Goal: Task Accomplishment & Management: Manage account settings

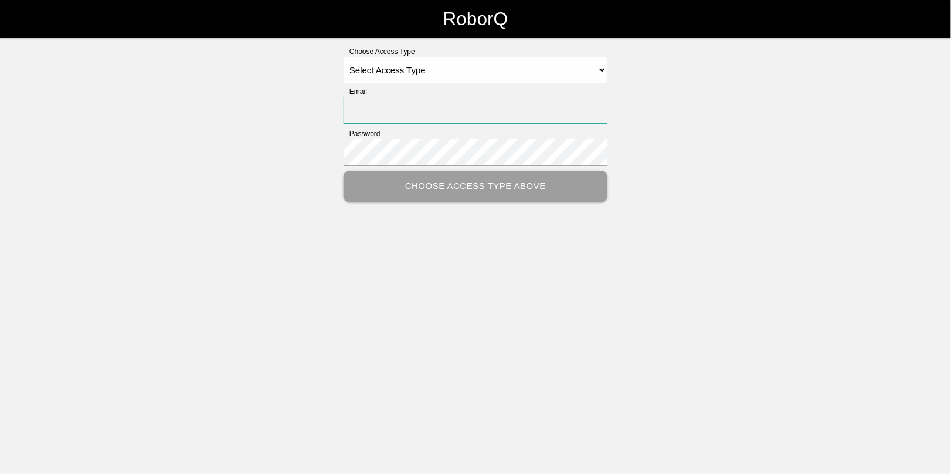
type input "[EMAIL_ADDRESS][DOMAIN_NAME]"
click at [444, 72] on select "Select Access Type Admin Customer Supervisor Worker" at bounding box center [476, 70] width 264 height 26
select select "Admin"
click at [344, 57] on select "Select Access Type Admin Customer Supervisor Worker" at bounding box center [476, 70] width 264 height 26
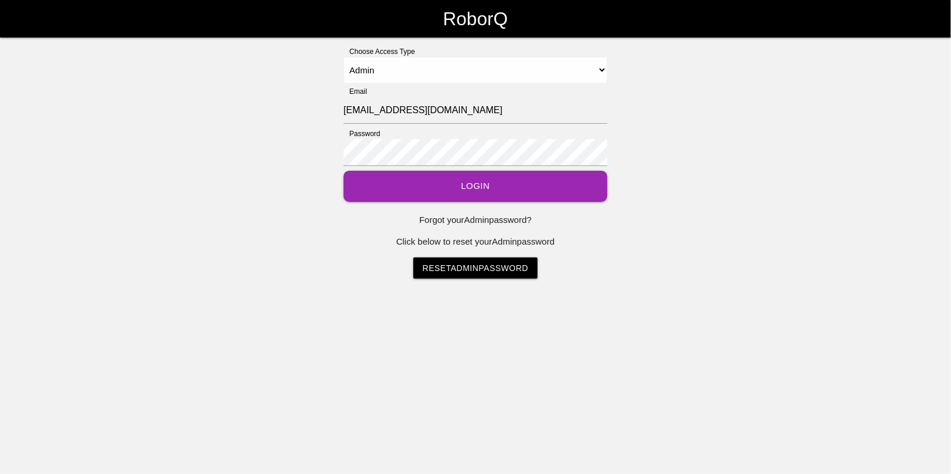
click at [468, 189] on button "Login" at bounding box center [476, 186] width 264 height 31
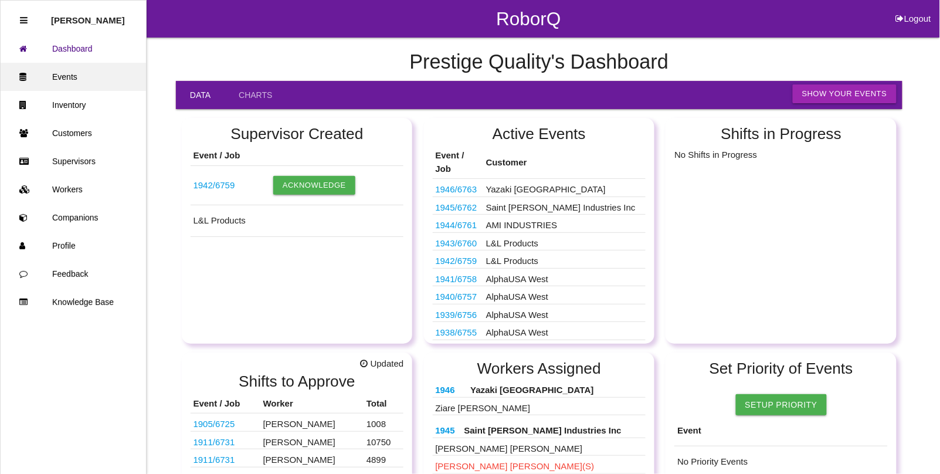
click at [62, 77] on link "Events" at bounding box center [73, 77] width 145 height 28
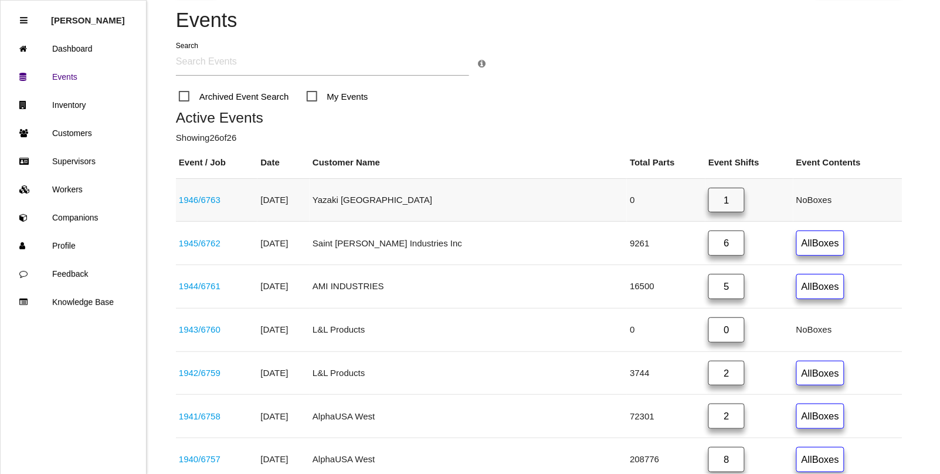
scroll to position [73, 0]
click at [208, 201] on link "1946 / 6763" at bounding box center [200, 199] width 42 height 10
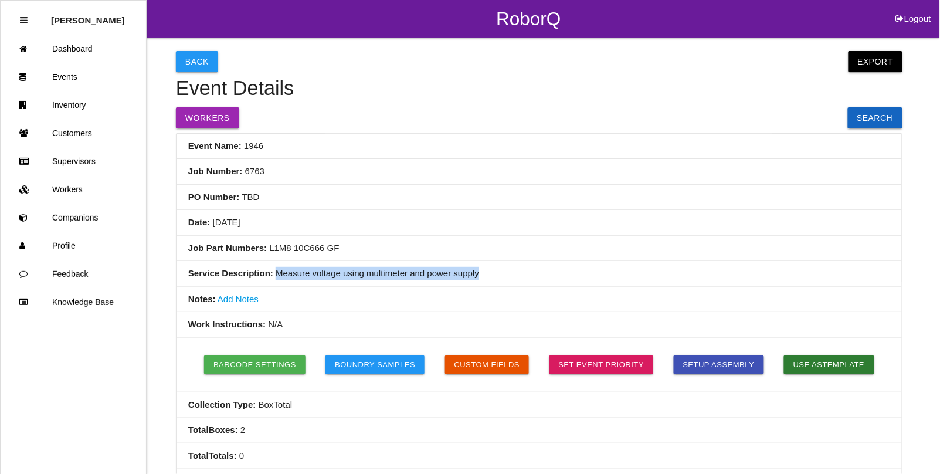
drag, startPoint x: 275, startPoint y: 279, endPoint x: 487, endPoint y: 280, distance: 212.9
click at [487, 280] on li "Service Description: Measure voltage using multimeter and power supply" at bounding box center [540, 274] width 726 height 26
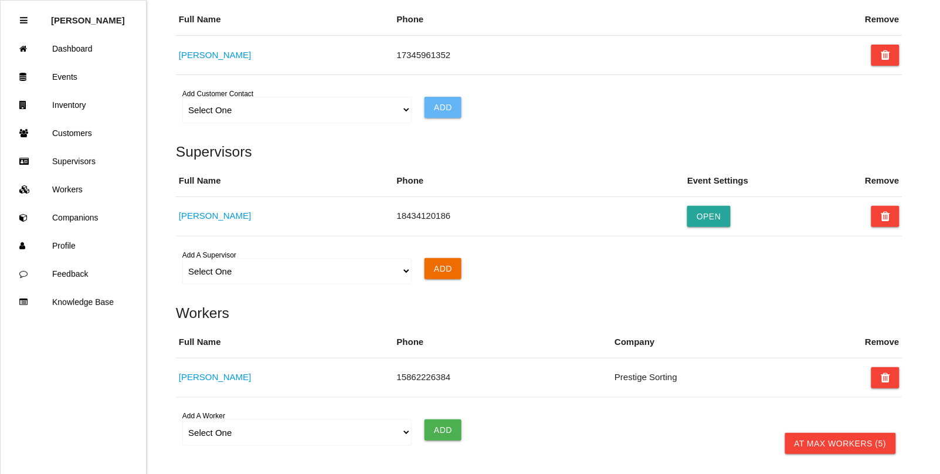
scroll to position [814, 0]
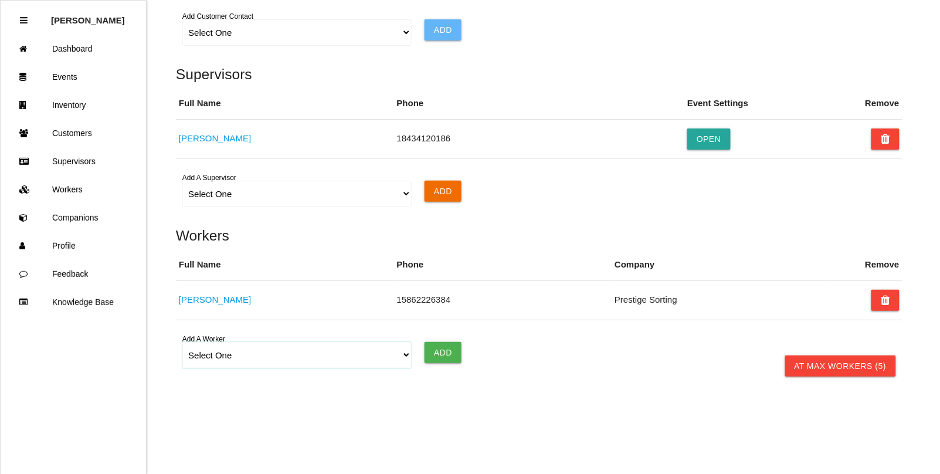
click at [411, 356] on select "Select One [PERSON_NAME] [PERSON_NAME] [PERSON_NAME] [PERSON_NAME] [PERSON_NAME…" at bounding box center [296, 355] width 229 height 26
select select "5fb8fcb2f2a26700121c4497"
click at [182, 342] on select "Select One [PERSON_NAME] [PERSON_NAME] [PERSON_NAME] [PERSON_NAME] [PERSON_NAME…" at bounding box center [296, 355] width 229 height 26
click at [446, 350] on input "Add" at bounding box center [443, 352] width 37 height 21
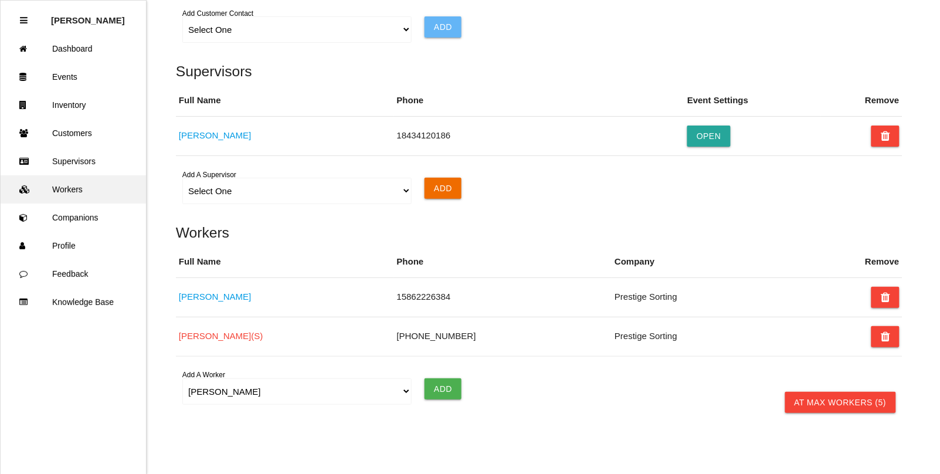
click at [69, 183] on link "Workers" at bounding box center [73, 189] width 145 height 28
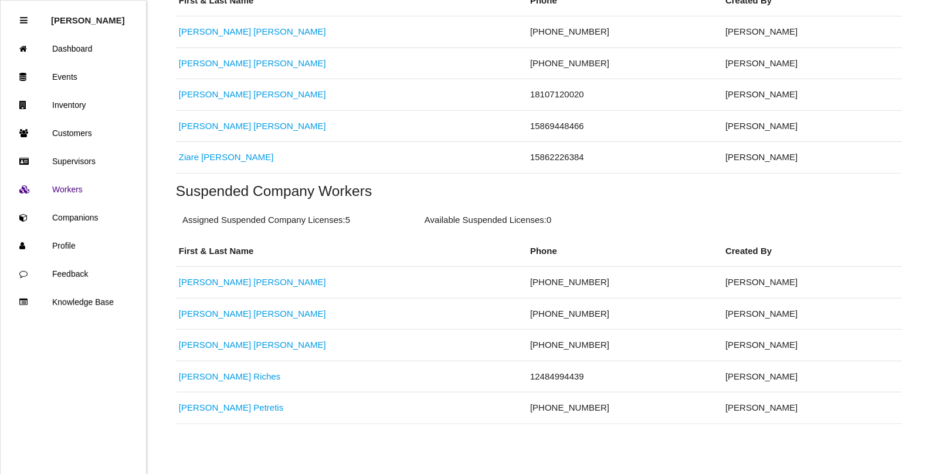
scroll to position [341, 0]
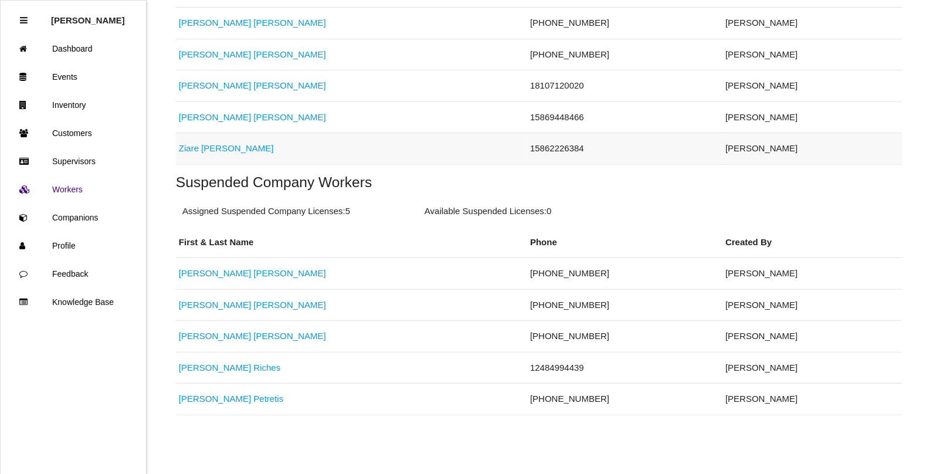
click at [195, 145] on link "[PERSON_NAME]" at bounding box center [226, 148] width 95 height 10
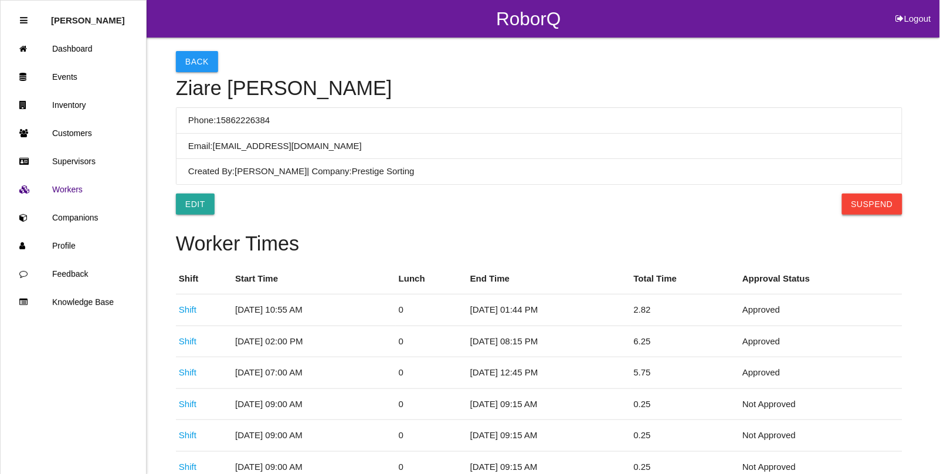
click at [863, 202] on button "Suspend" at bounding box center [872, 204] width 60 height 21
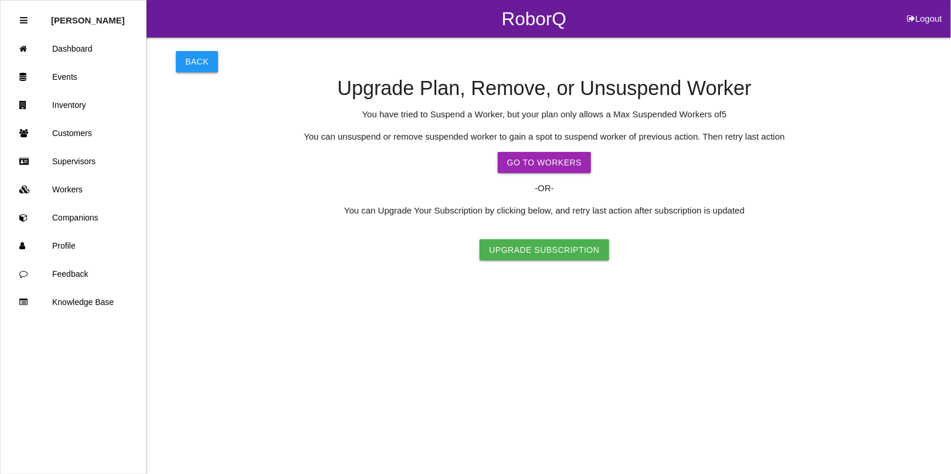
click at [187, 53] on button "Back" at bounding box center [197, 61] width 42 height 21
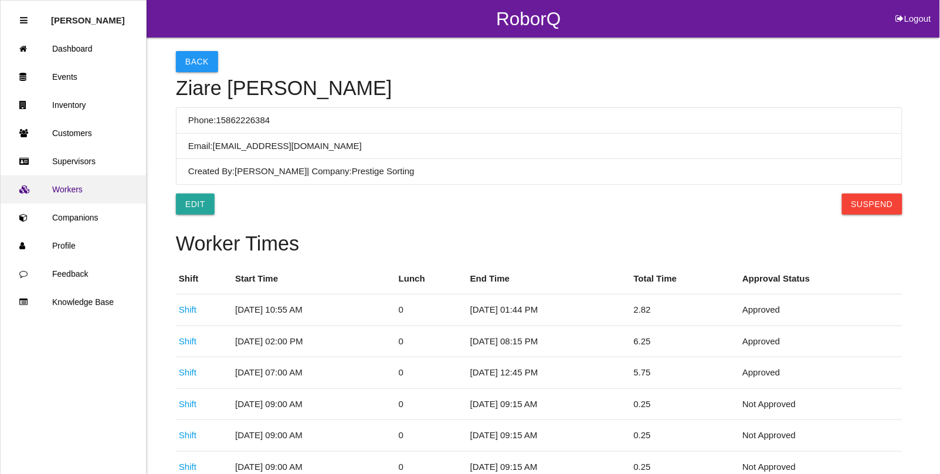
click at [66, 182] on link "Workers" at bounding box center [73, 189] width 145 height 28
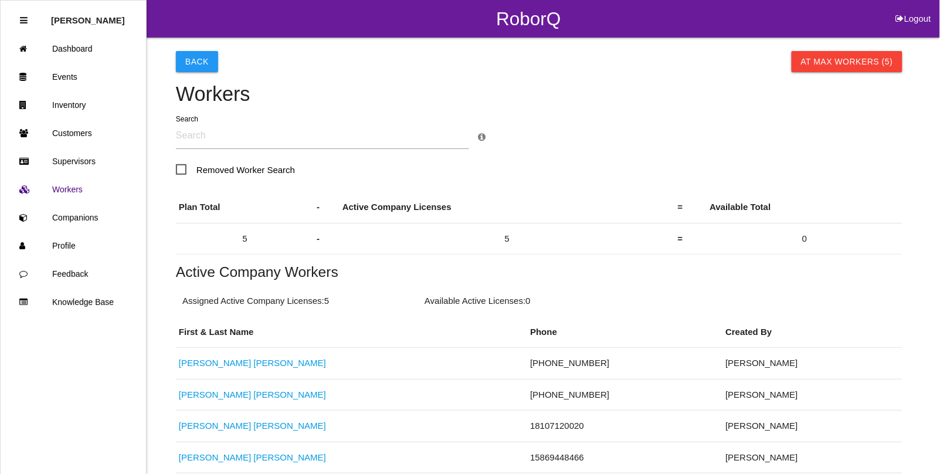
scroll to position [341, 0]
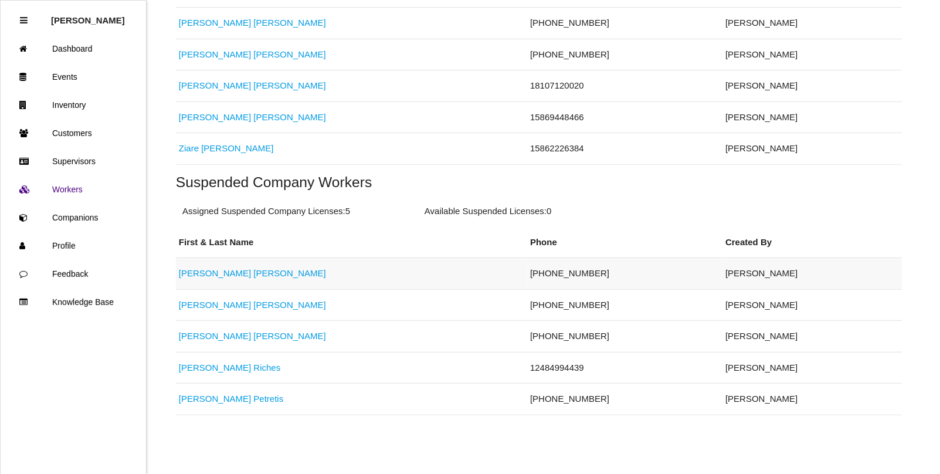
click at [227, 273] on link "[PERSON_NAME]" at bounding box center [252, 273] width 147 height 10
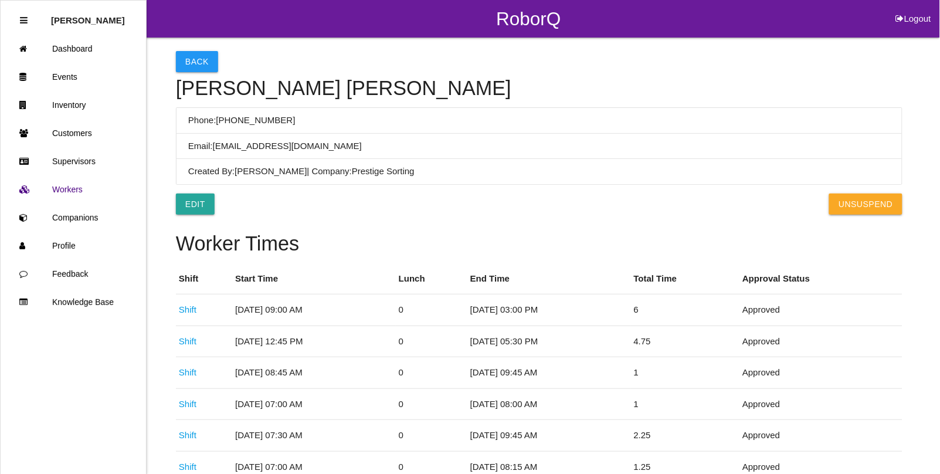
click at [876, 208] on button "UnSuspend" at bounding box center [865, 204] width 73 height 21
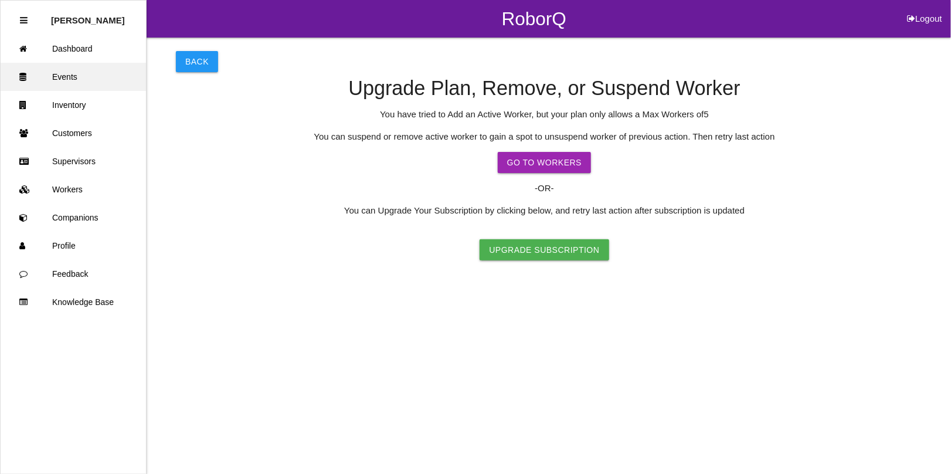
click at [59, 74] on link "Events" at bounding box center [73, 77] width 145 height 28
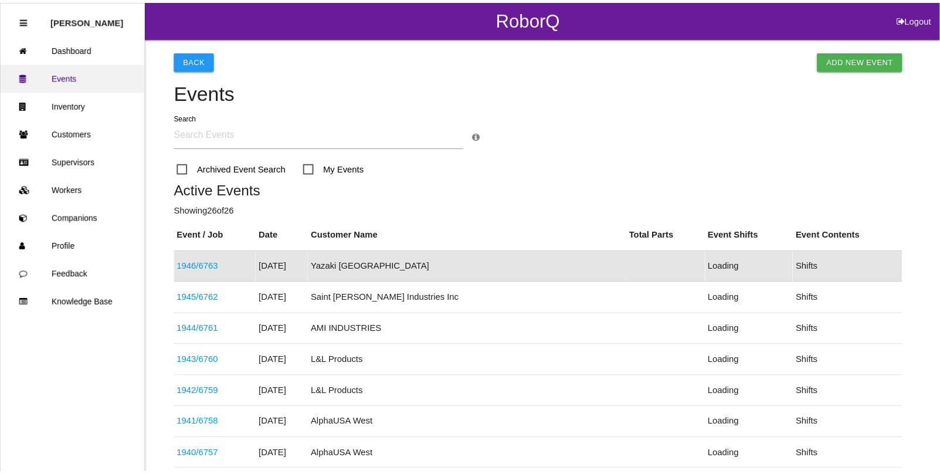
scroll to position [29, 0]
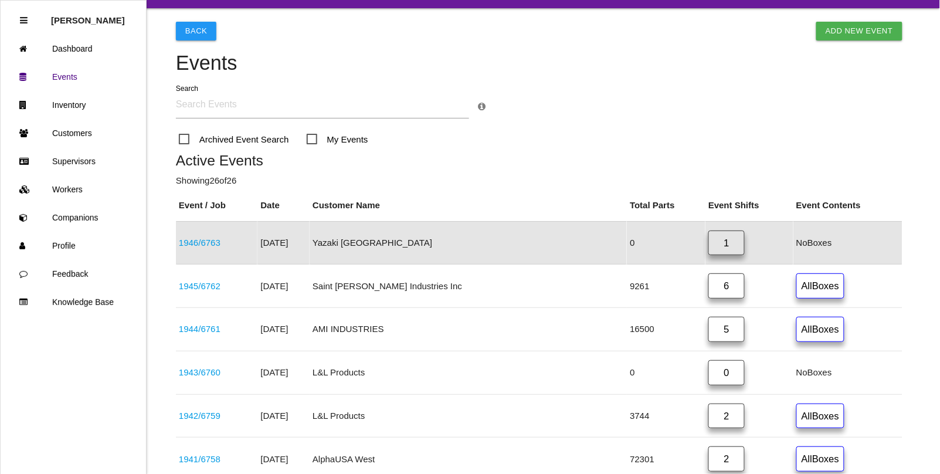
click at [720, 240] on link "1" at bounding box center [727, 243] width 36 height 25
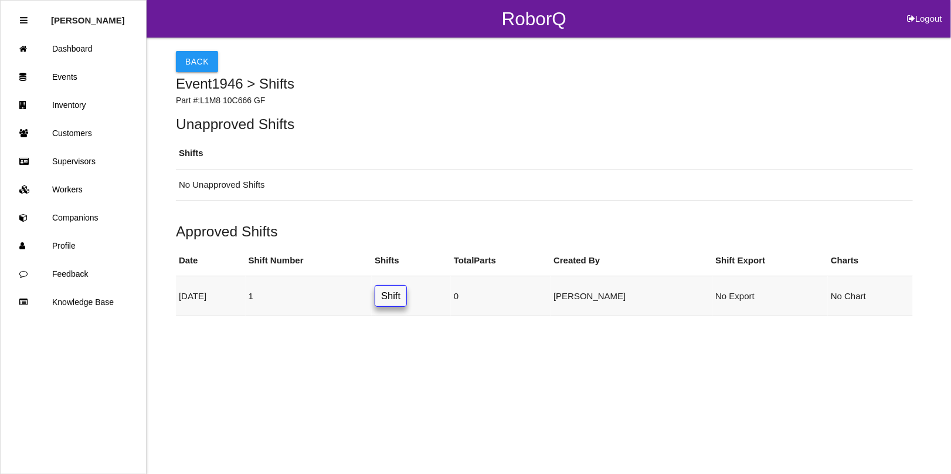
click at [407, 300] on link "Shift" at bounding box center [391, 296] width 32 height 22
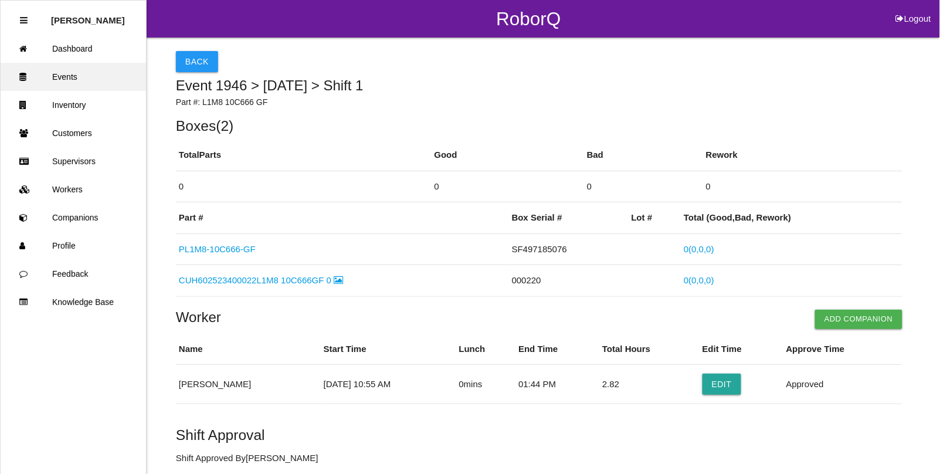
click at [59, 68] on link "Events" at bounding box center [73, 77] width 145 height 28
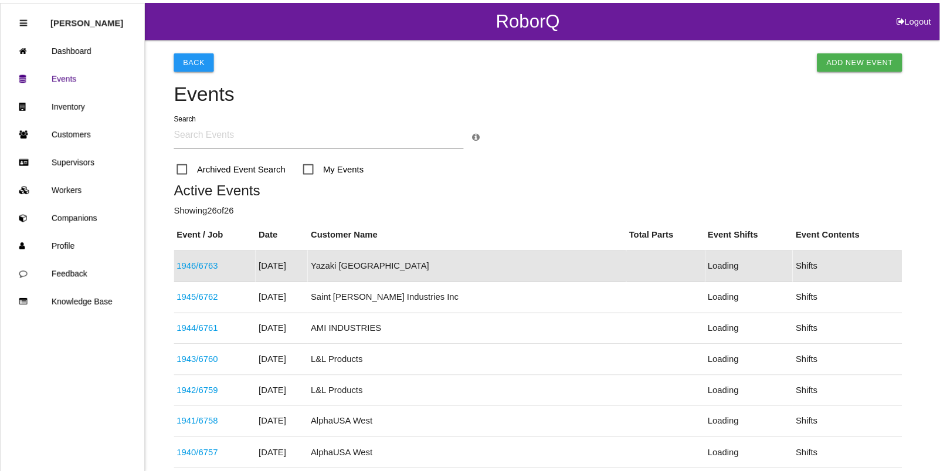
scroll to position [29, 0]
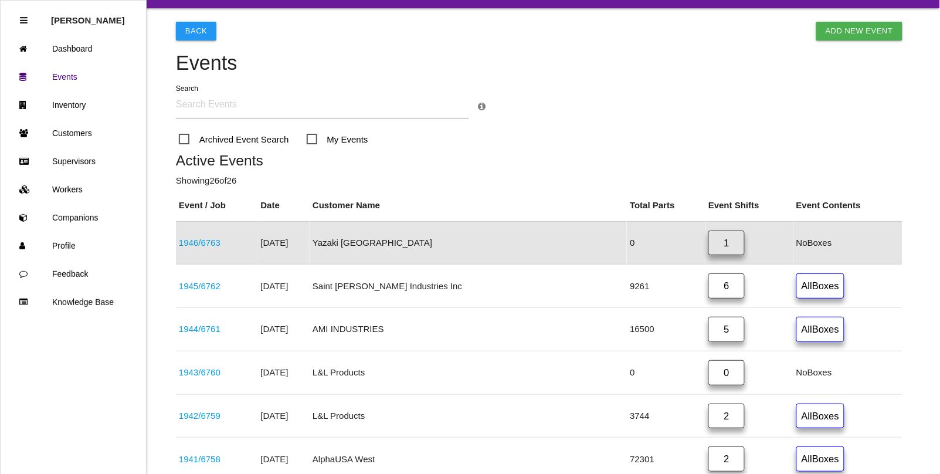
click at [208, 239] on link "1946 / 6763" at bounding box center [200, 243] width 42 height 10
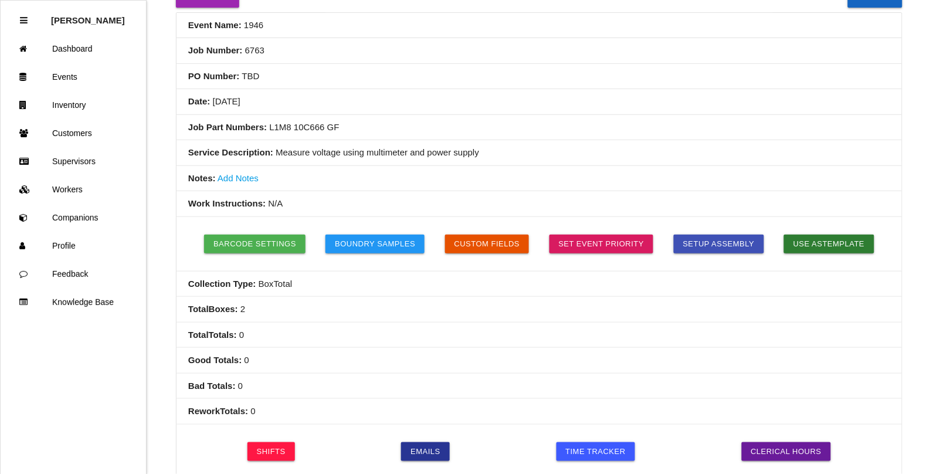
scroll to position [147, 0]
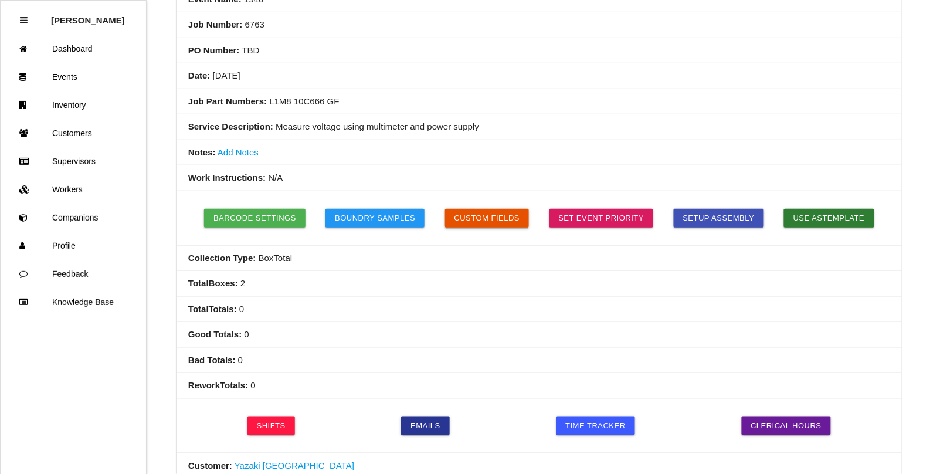
click at [493, 214] on button "Custom Fields" at bounding box center [487, 218] width 84 height 19
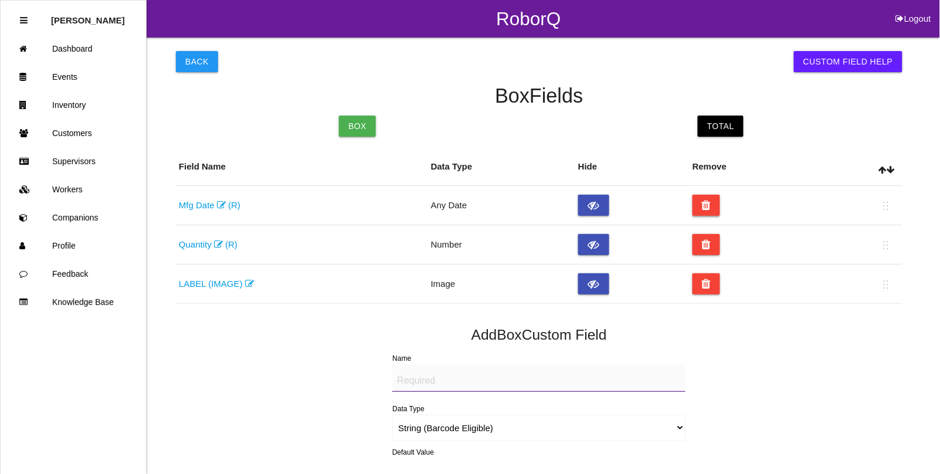
click at [702, 205] on icon at bounding box center [706, 205] width 9 height 21
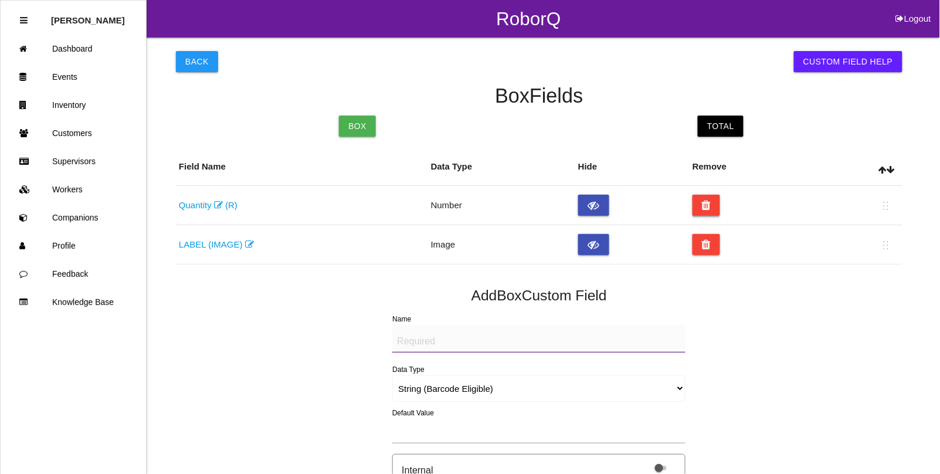
click at [703, 204] on icon at bounding box center [706, 205] width 9 height 21
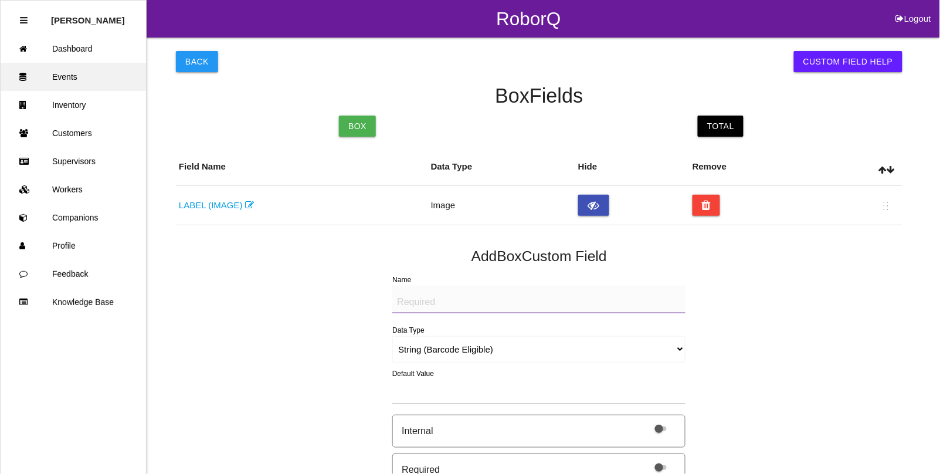
click at [63, 82] on link "Events" at bounding box center [73, 77] width 145 height 28
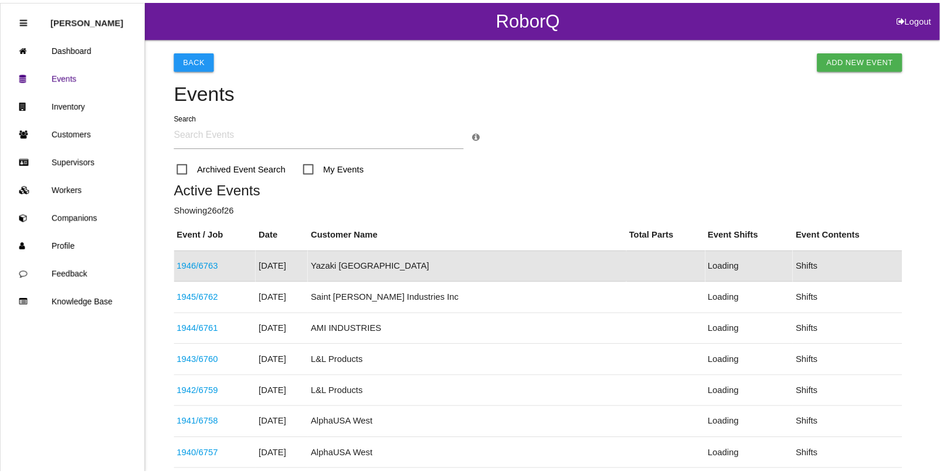
scroll to position [29, 0]
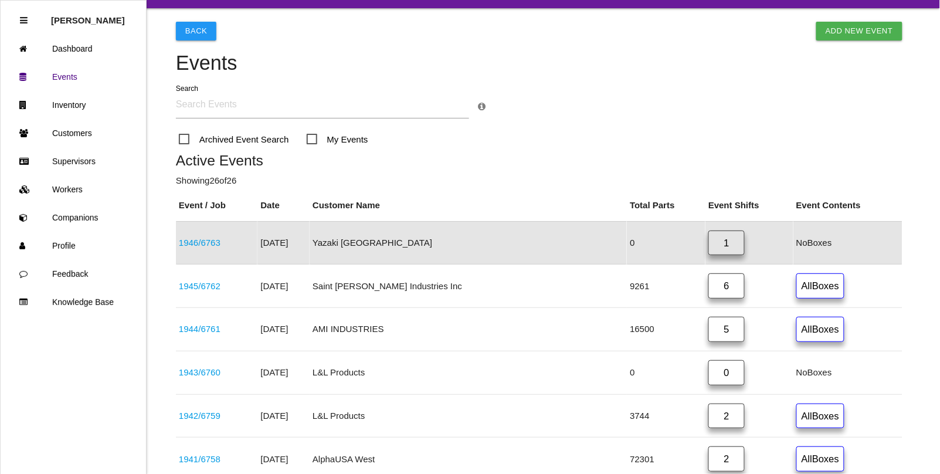
click at [195, 240] on link "1946 / 6763" at bounding box center [200, 243] width 42 height 10
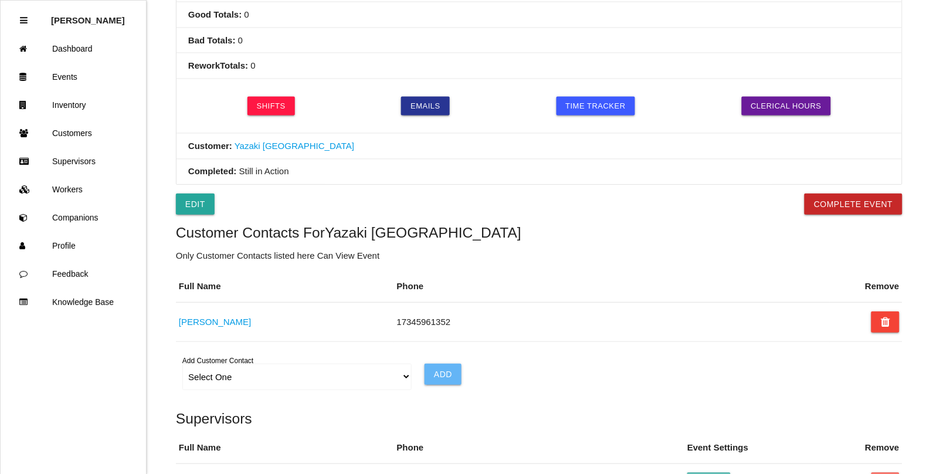
scroll to position [440, 0]
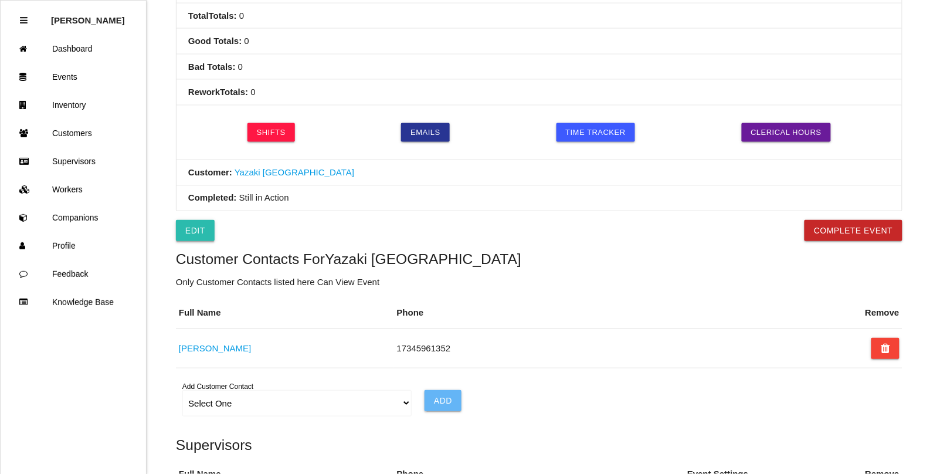
click at [201, 235] on link "Edit" at bounding box center [195, 230] width 39 height 21
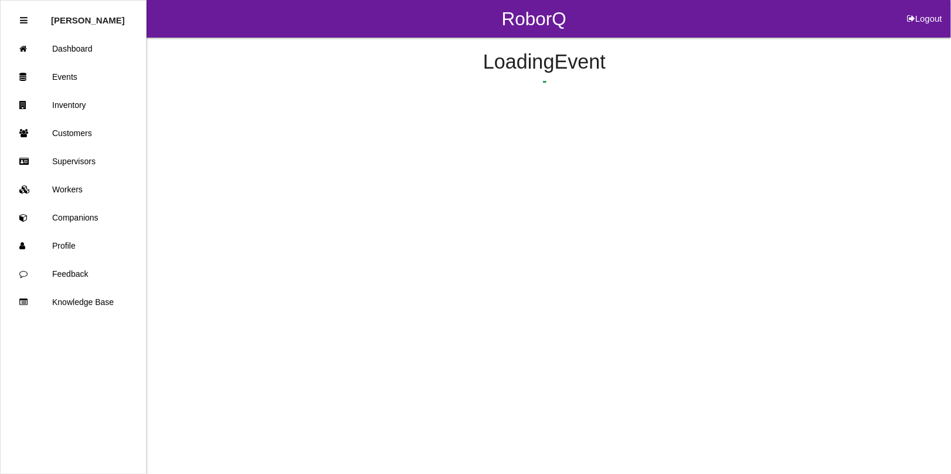
select select "notRequired"
select select "false"
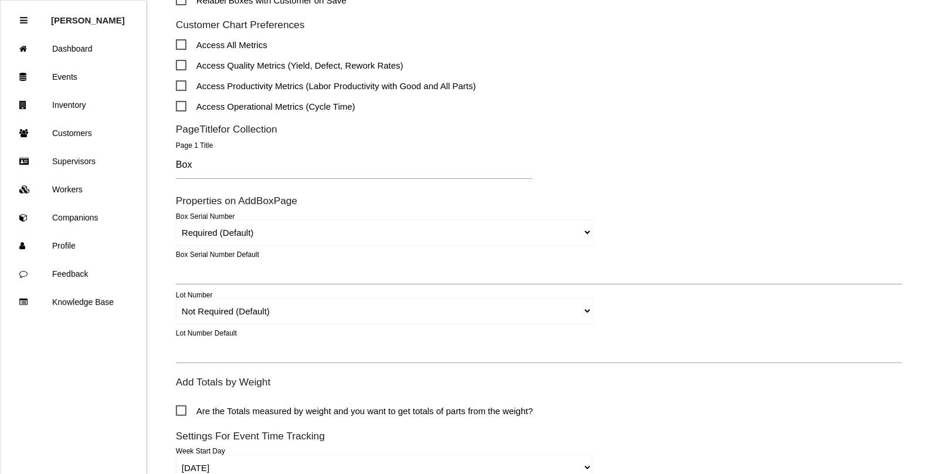
scroll to position [587, 0]
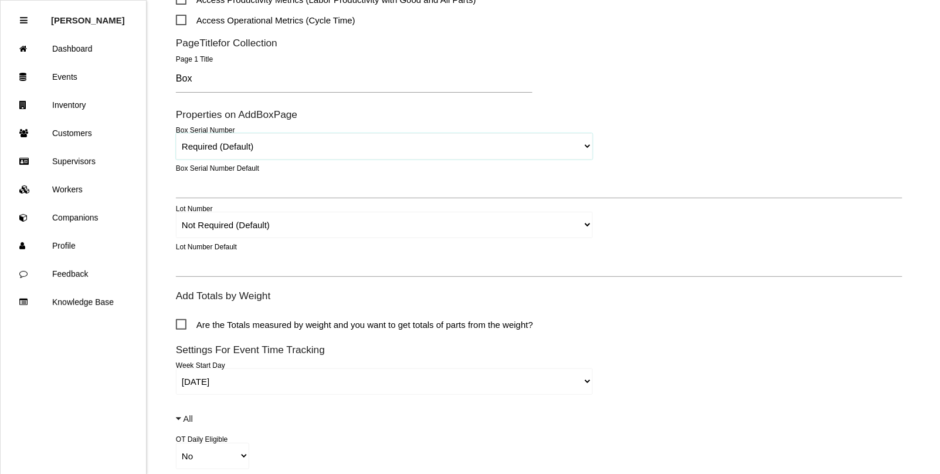
click at [587, 147] on select "Required (Default) Not Required Remove" at bounding box center [384, 146] width 417 height 26
select select "remove"
click at [176, 133] on select "Required (Default) Not Required Remove" at bounding box center [384, 146] width 417 height 26
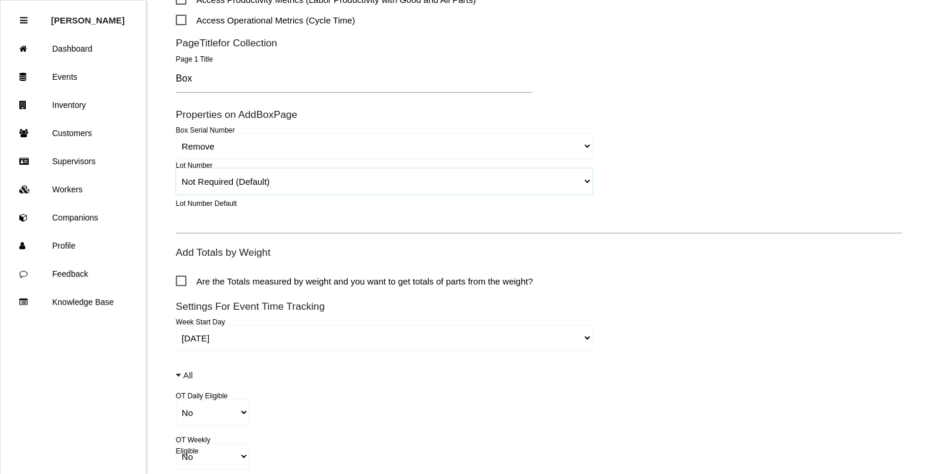
click at [584, 178] on select "Required Not Required (Default) Remove" at bounding box center [384, 181] width 417 height 26
select select "remove"
click at [176, 168] on select "Required Not Required (Default) Remove" at bounding box center [384, 181] width 417 height 26
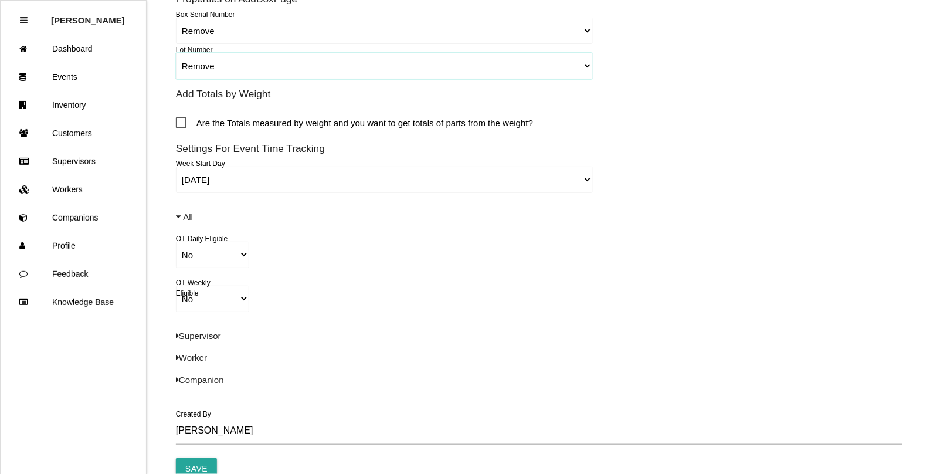
scroll to position [764, 0]
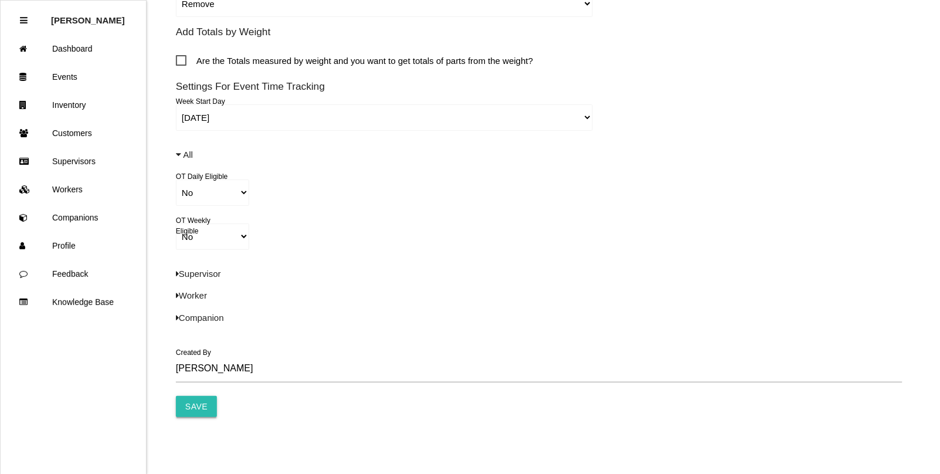
click at [186, 399] on input "Save" at bounding box center [196, 406] width 41 height 21
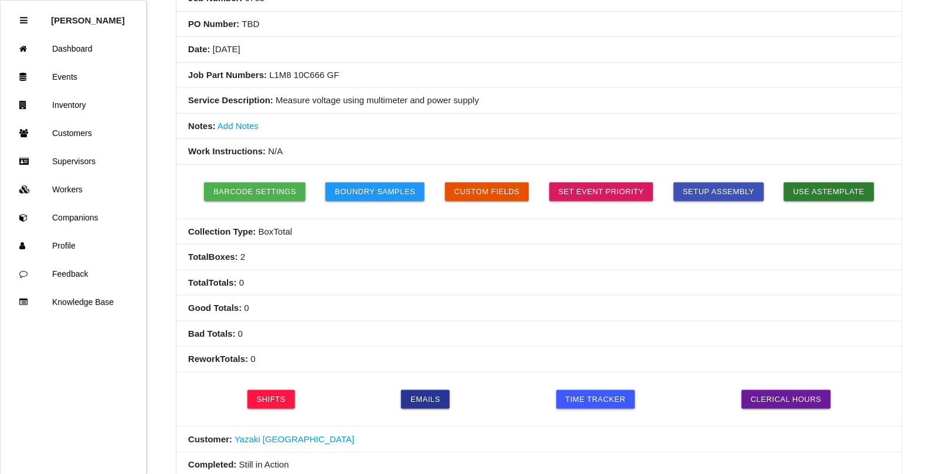
scroll to position [147, 0]
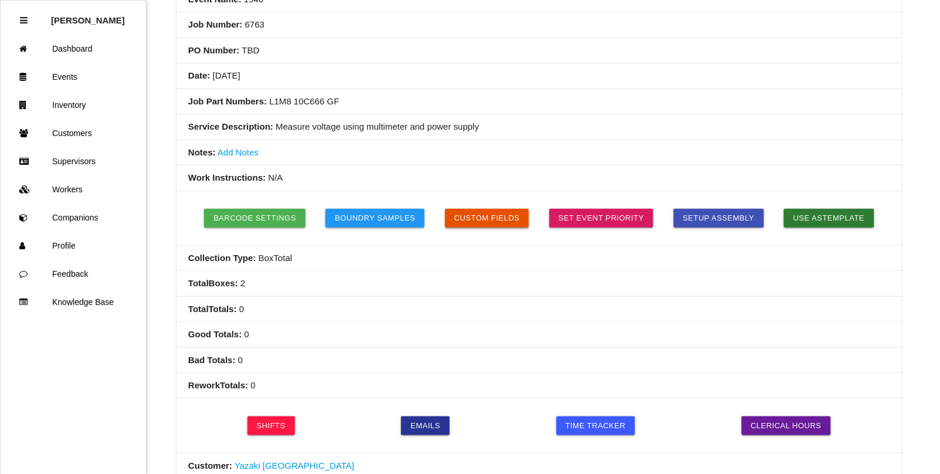
click at [471, 221] on button "Custom Fields" at bounding box center [487, 218] width 84 height 19
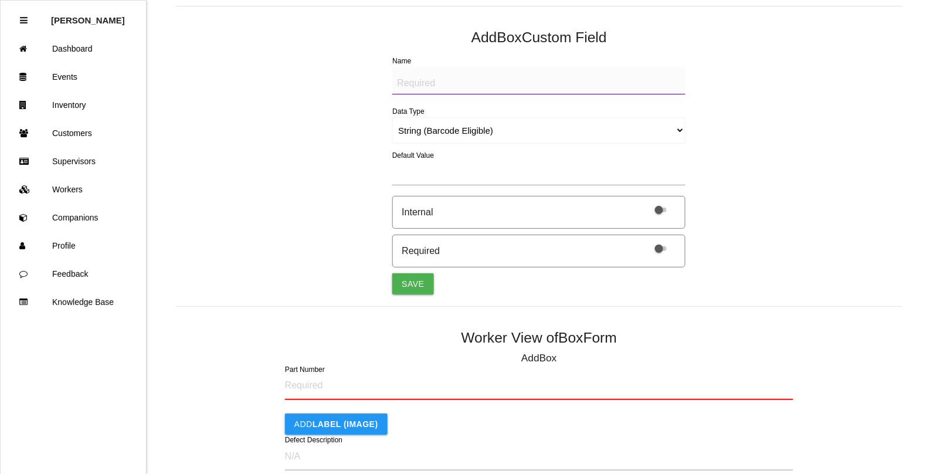
scroll to position [316, 0]
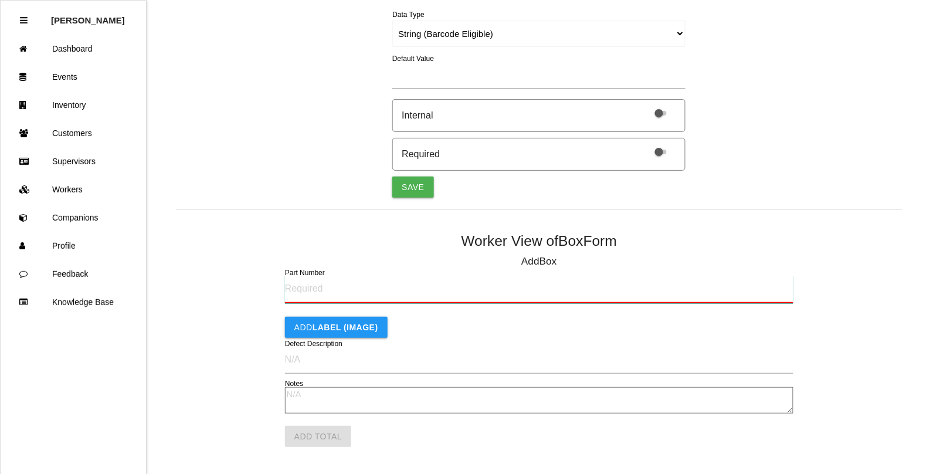
click at [300, 292] on input "Part Number" at bounding box center [539, 290] width 509 height 28
click at [515, 335] on div "Add LABEL (IMAGE)" at bounding box center [539, 327] width 509 height 21
click at [311, 287] on input "Part Number" at bounding box center [539, 290] width 509 height 28
click at [308, 129] on div "Back Custom Field Help Box Fields Box Total Field Name Data Type Hide Remove LA…" at bounding box center [539, 69] width 727 height 695
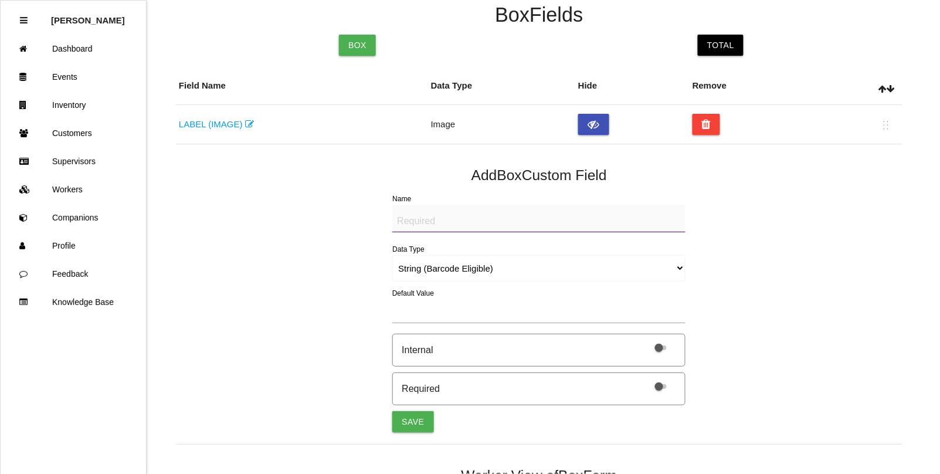
scroll to position [0, 0]
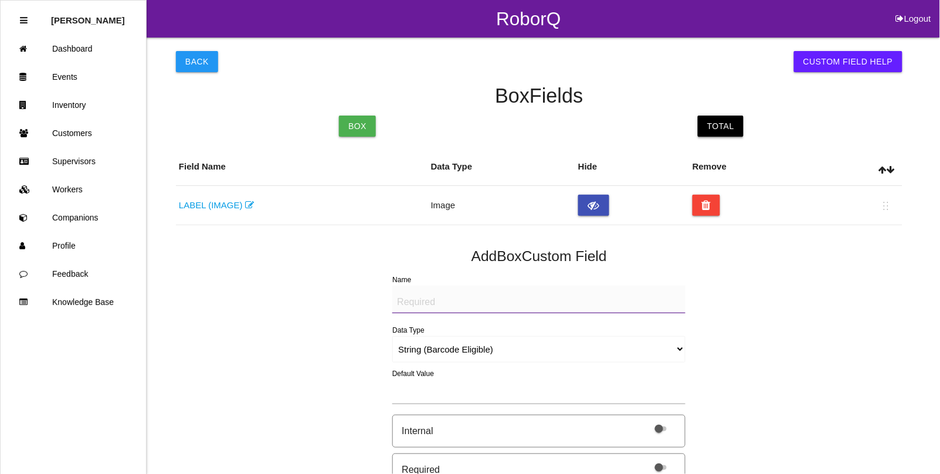
click at [704, 127] on link "Total" at bounding box center [721, 126] width 46 height 21
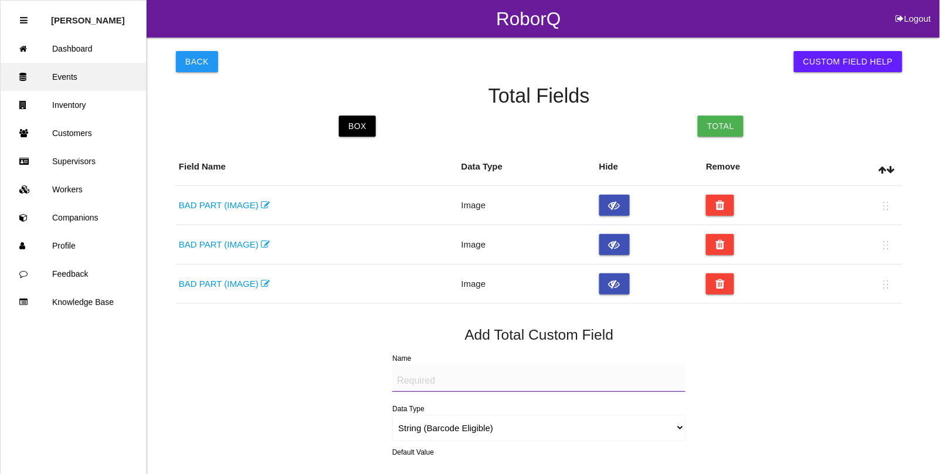
click at [63, 77] on link "Events" at bounding box center [73, 77] width 145 height 28
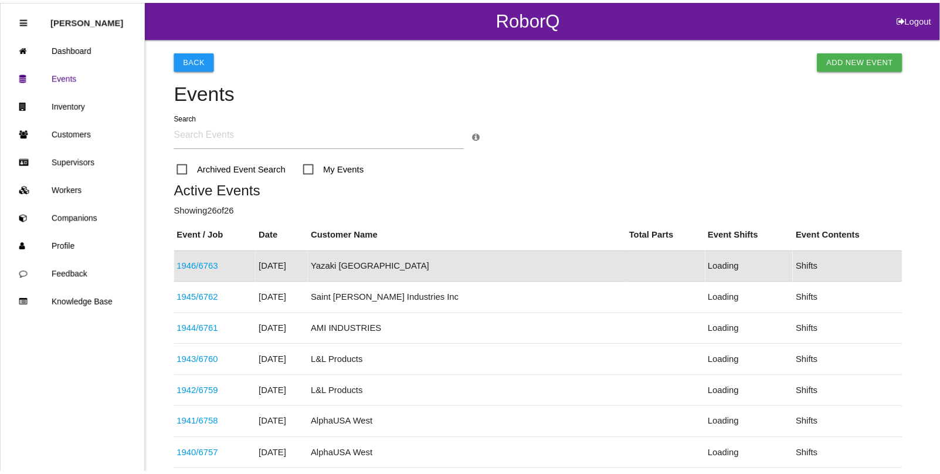
scroll to position [29, 0]
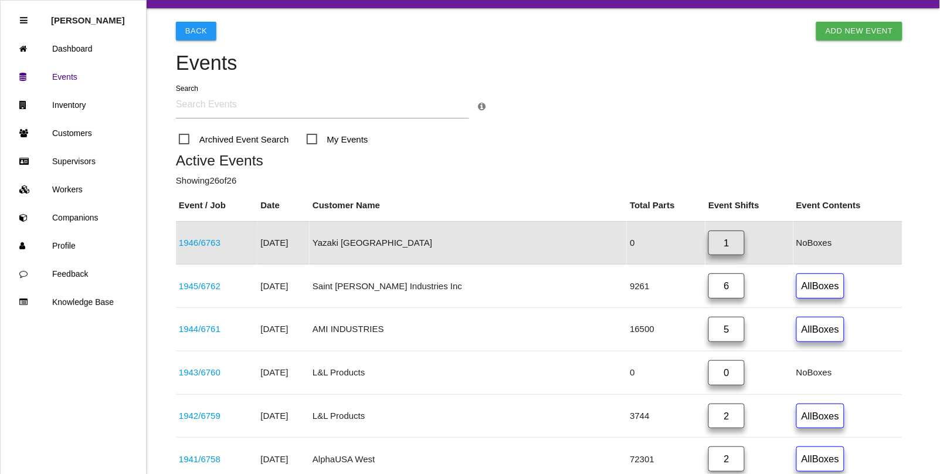
click at [195, 242] on link "1946 / 6763" at bounding box center [200, 243] width 42 height 10
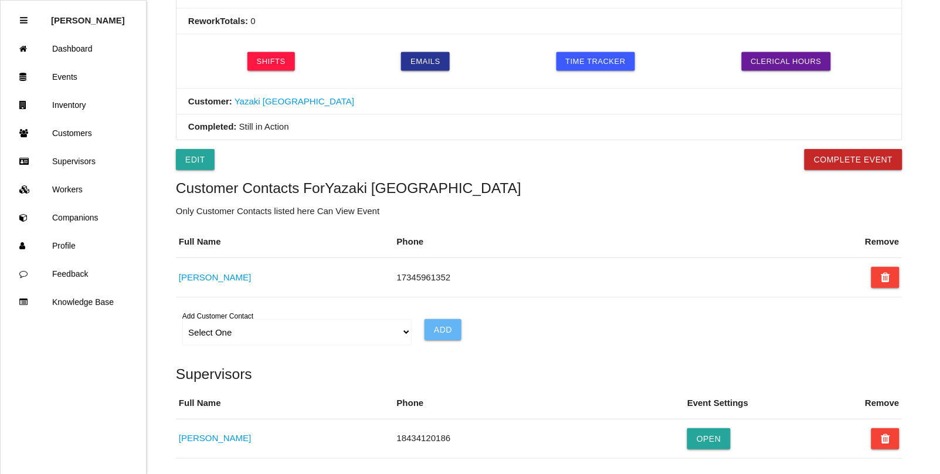
scroll to position [513, 0]
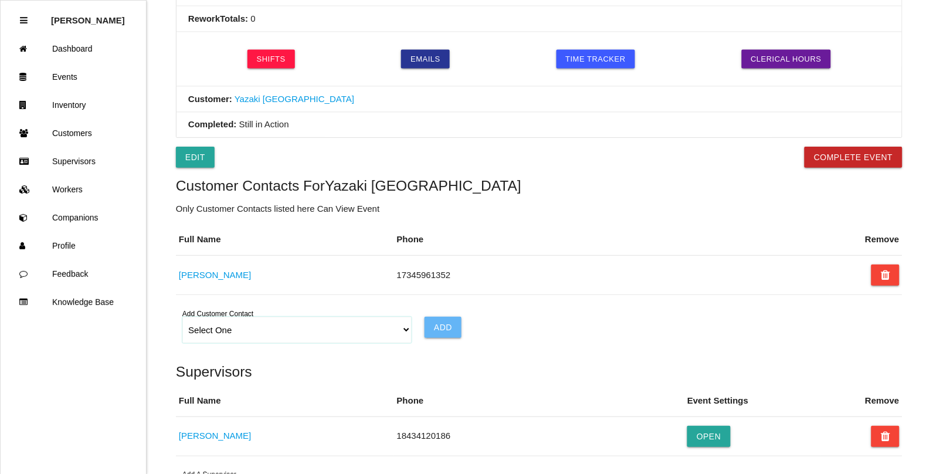
click at [402, 331] on select "Select One Choose All [PERSON_NAME] [PERSON_NAME] [PERSON_NAME] [PERSON_NAME] […" at bounding box center [296, 330] width 229 height 26
click at [657, 180] on h5 "Customer Contacts For [GEOGRAPHIC_DATA]" at bounding box center [539, 186] width 727 height 16
click at [77, 135] on link "Customers" at bounding box center [73, 133] width 145 height 28
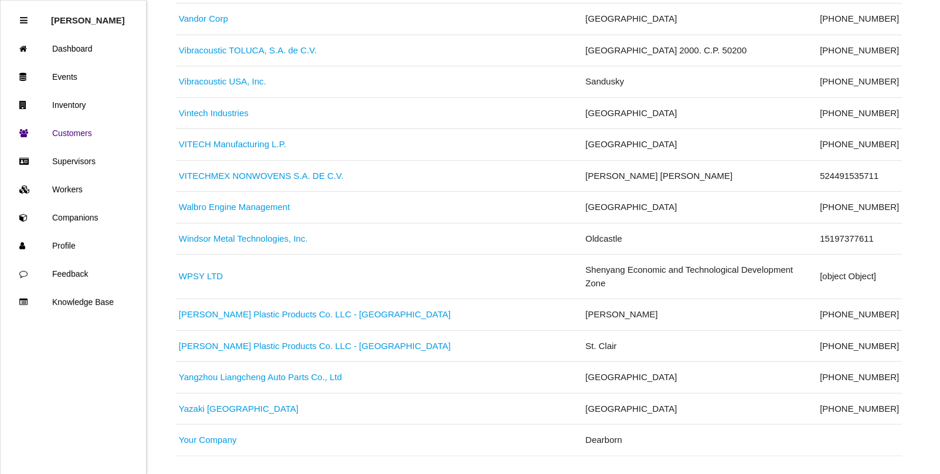
scroll to position [5960, 0]
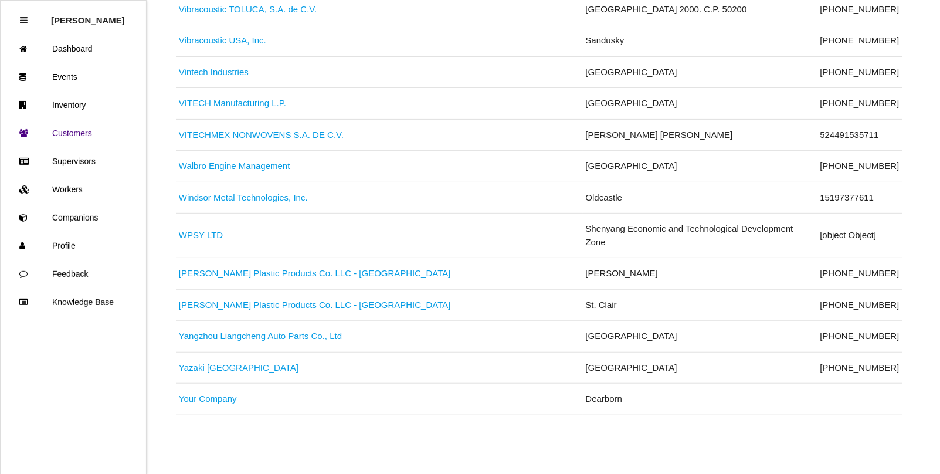
click at [215, 370] on link "Yazaki [GEOGRAPHIC_DATA]" at bounding box center [239, 367] width 120 height 10
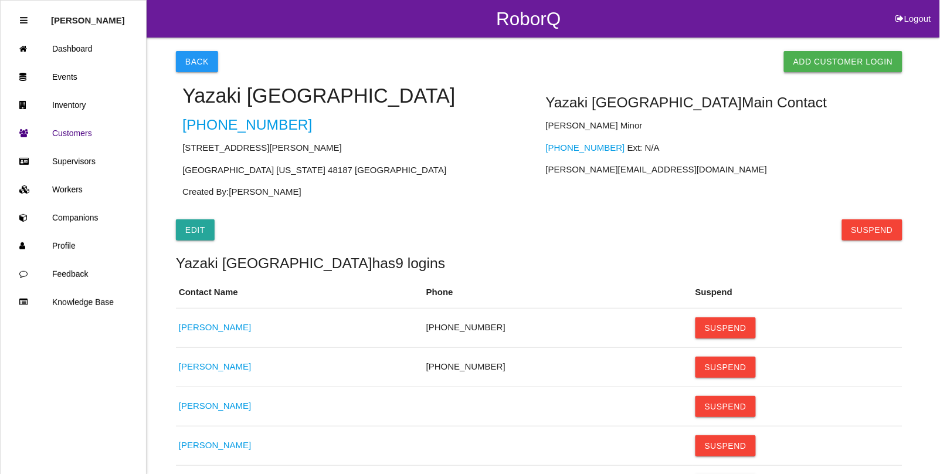
click at [831, 55] on link "Add Customer Login" at bounding box center [843, 61] width 118 height 21
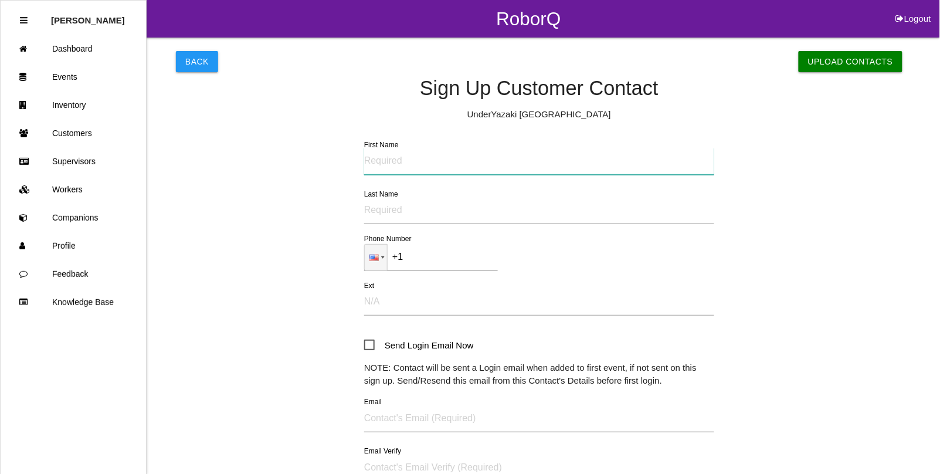
click at [401, 157] on input "First Name" at bounding box center [539, 161] width 350 height 27
type input "Safaa"
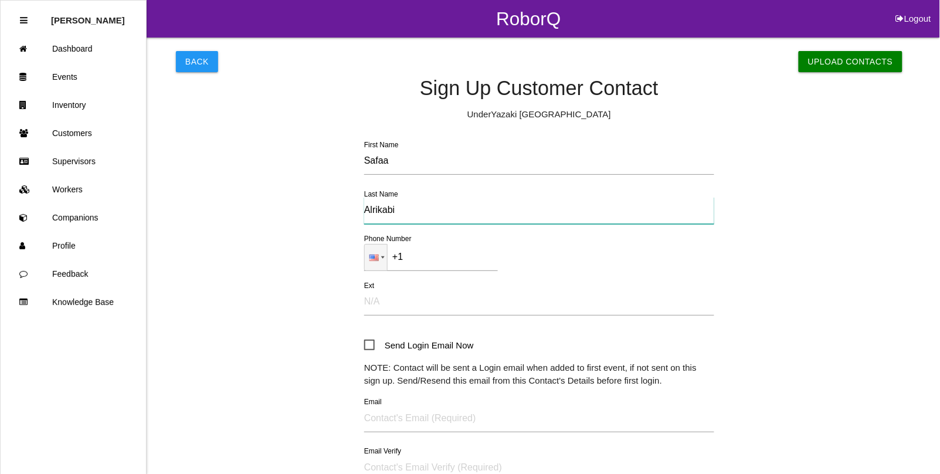
type input "Alrikabi"
type input "[PHONE_NUMBER]"
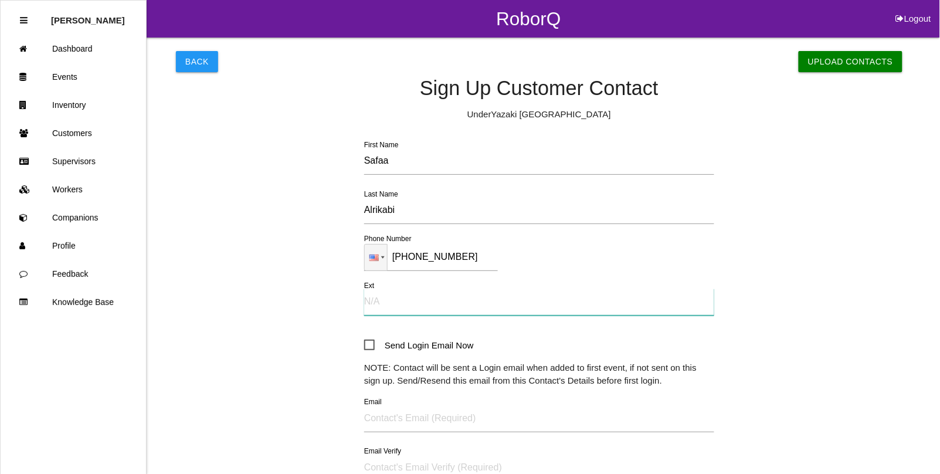
click at [377, 305] on input "Ext" at bounding box center [539, 302] width 350 height 27
type input "N/A"
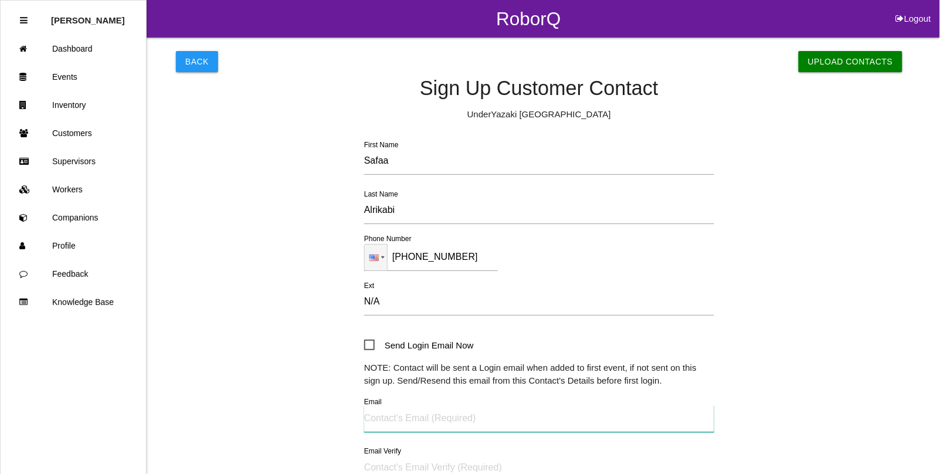
click at [403, 418] on input "Email" at bounding box center [539, 418] width 350 height 27
type input "[EMAIL_ADDRESS][DOMAIN_NAME]"
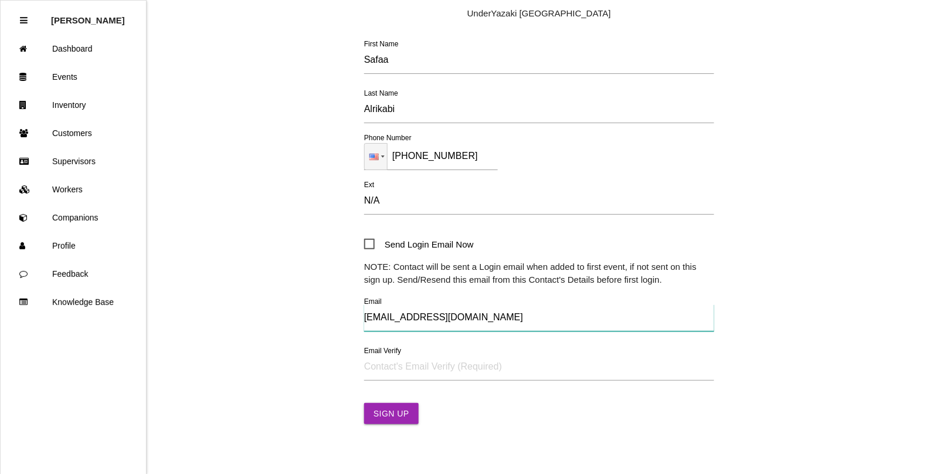
scroll to position [118, 0]
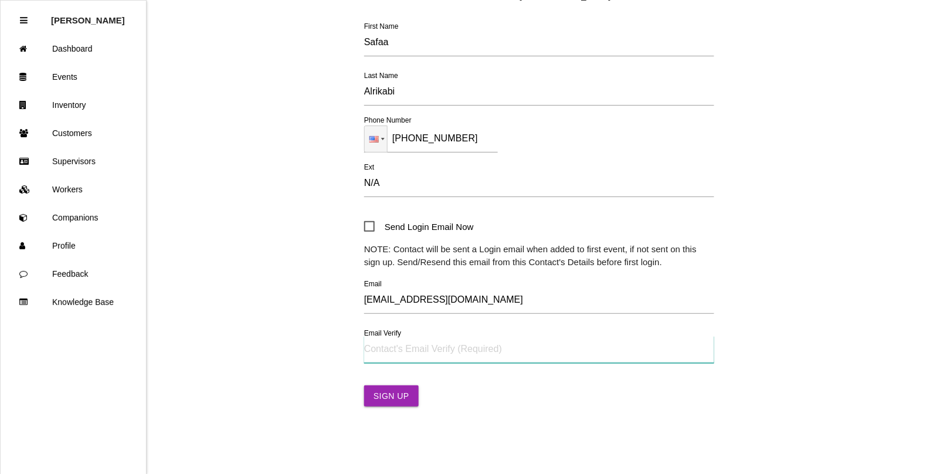
click at [401, 354] on input "Email Verify" at bounding box center [539, 349] width 350 height 27
type input "[EMAIL_ADDRESS][DOMAIN_NAME]"
click at [386, 397] on button "Sign Up" at bounding box center [391, 395] width 55 height 21
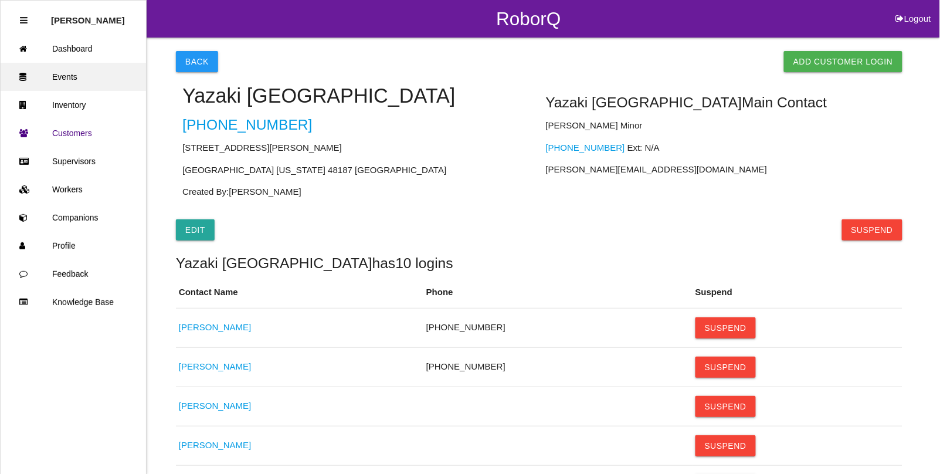
click at [75, 73] on link "Events" at bounding box center [73, 77] width 145 height 28
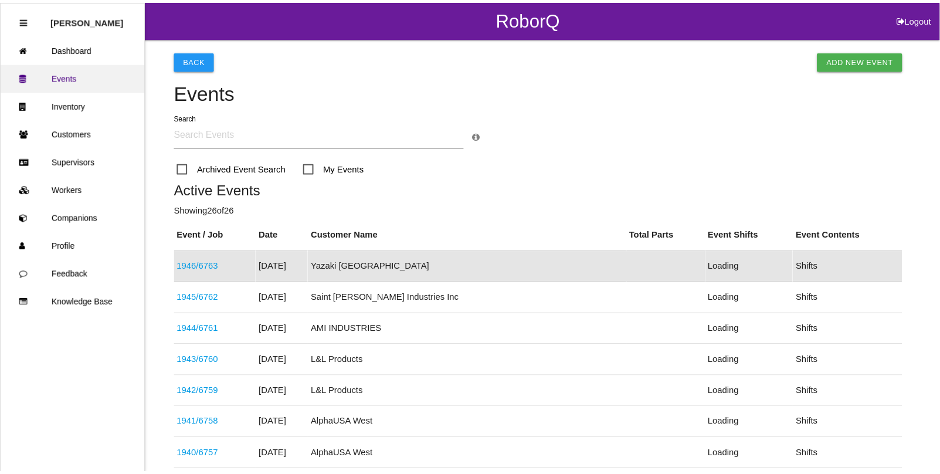
scroll to position [29, 0]
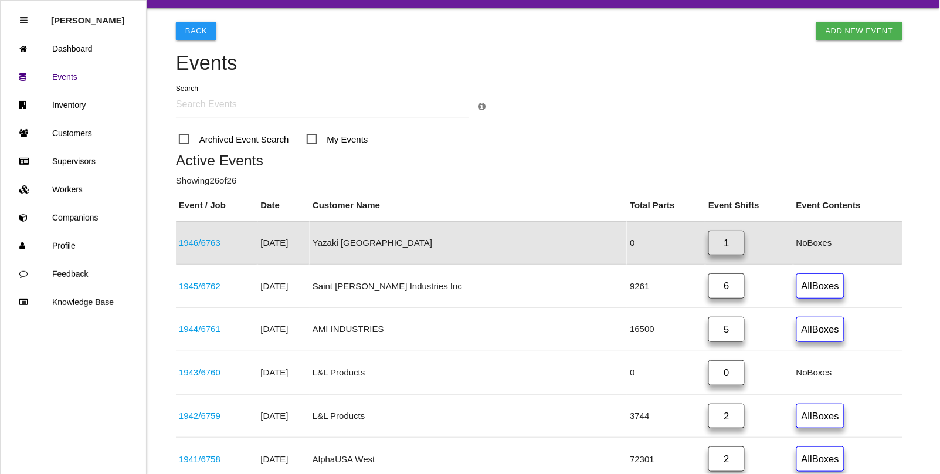
click at [191, 238] on link "1946 / 6763" at bounding box center [200, 243] width 42 height 10
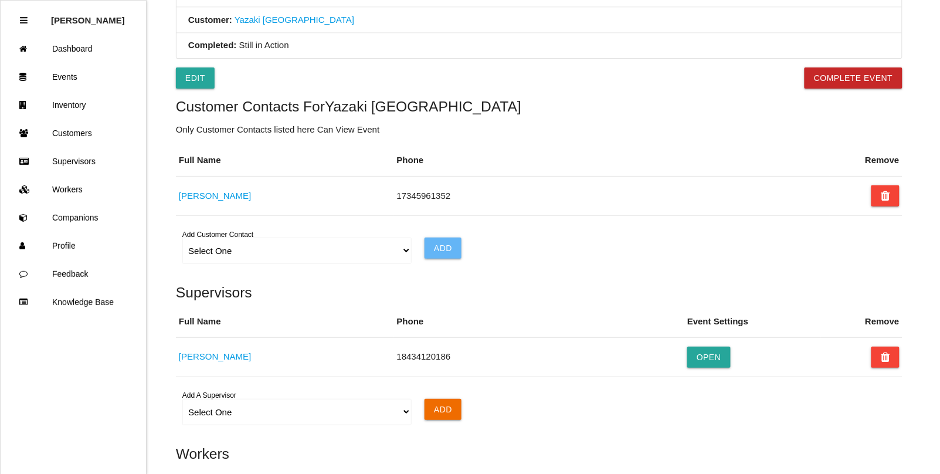
scroll to position [733, 0]
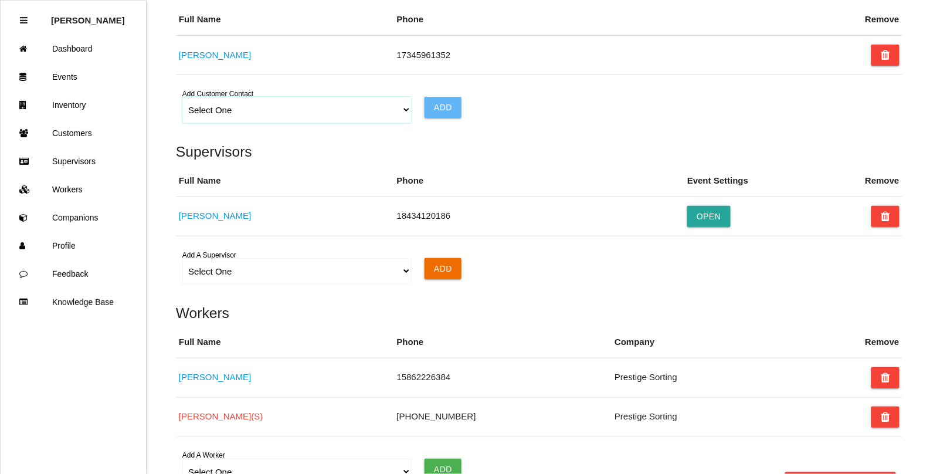
click at [396, 113] on select "Select One Choose All [PERSON_NAME] [PERSON_NAME] [PERSON_NAME] [PERSON_NAME] […" at bounding box center [296, 110] width 229 height 26
select select "68ee35e3822659000ec4551f"
click at [182, 100] on select "Select One Choose All [PERSON_NAME] [PERSON_NAME] [PERSON_NAME] [PERSON_NAME] […" at bounding box center [296, 110] width 229 height 26
click at [435, 107] on input "Add" at bounding box center [443, 107] width 37 height 21
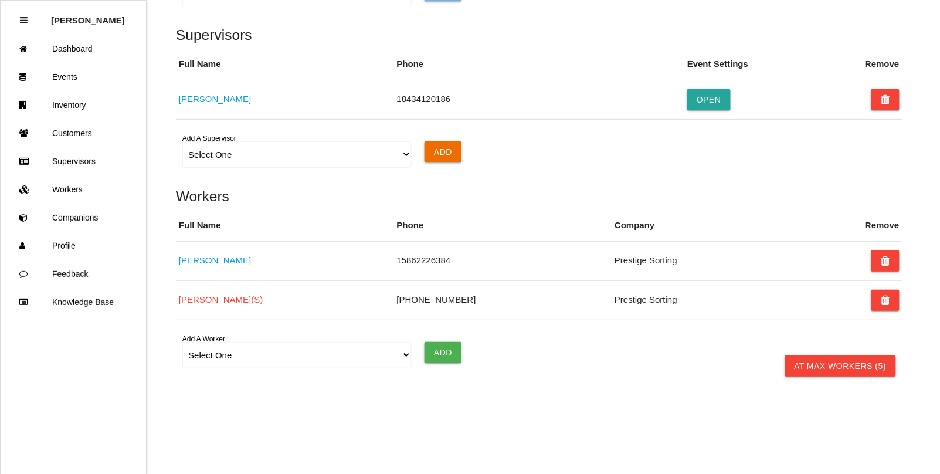
scroll to position [893, 0]
click at [66, 188] on link "Workers" at bounding box center [73, 189] width 145 height 28
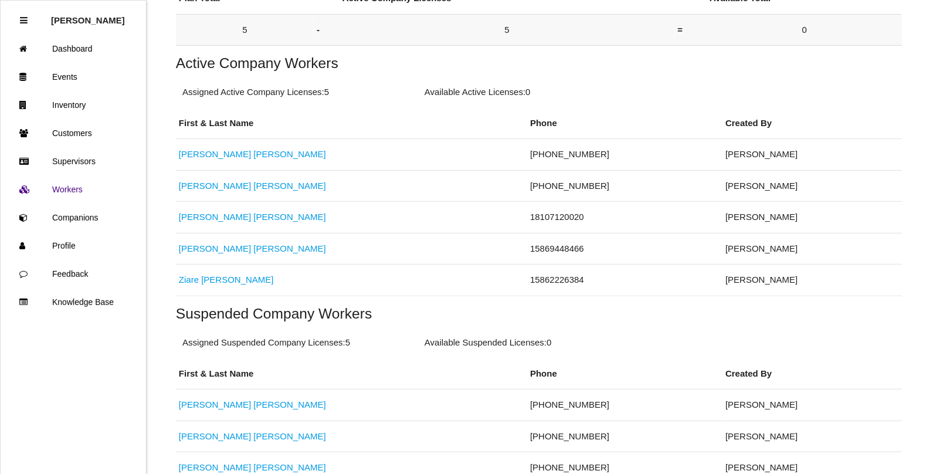
scroll to position [220, 0]
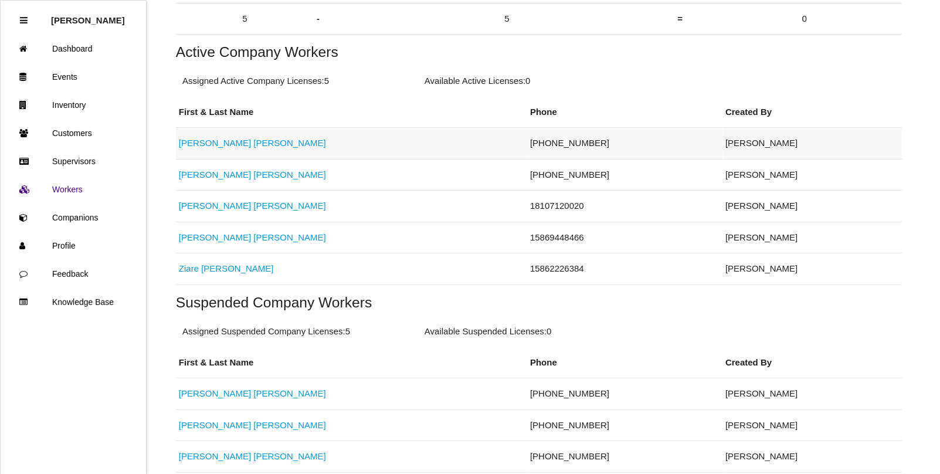
click at [195, 140] on link "[PERSON_NAME]" at bounding box center [252, 143] width 147 height 10
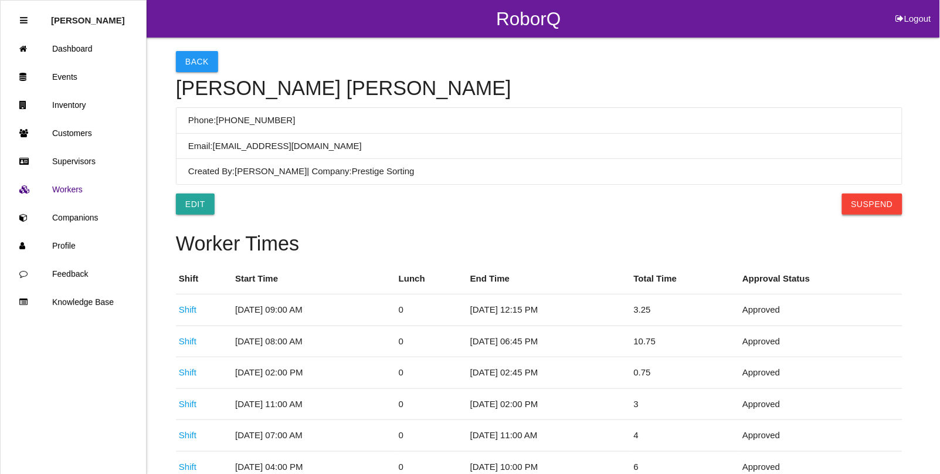
click at [867, 206] on button "Suspend" at bounding box center [872, 204] width 60 height 21
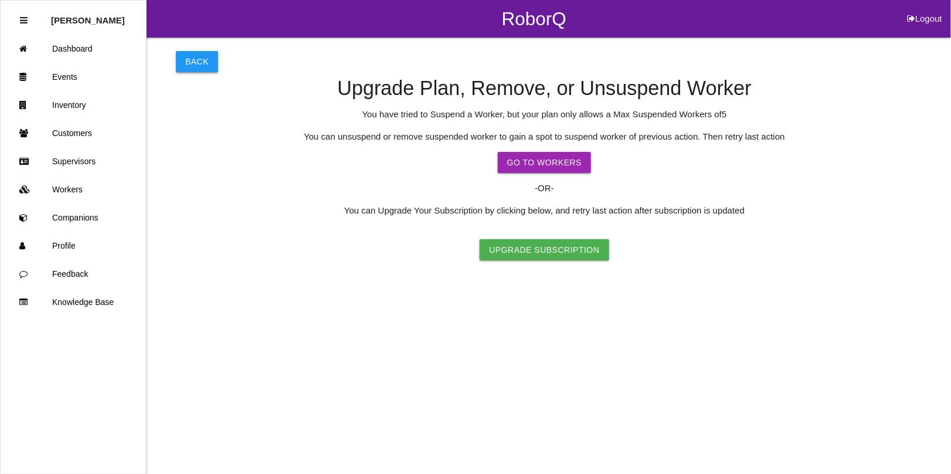
click at [198, 53] on button "Back" at bounding box center [197, 61] width 42 height 21
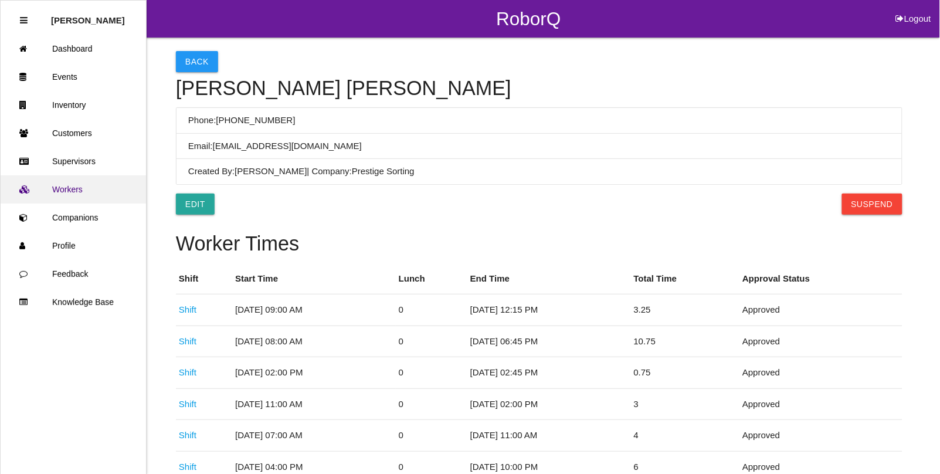
click at [68, 192] on link "Workers" at bounding box center [73, 189] width 145 height 28
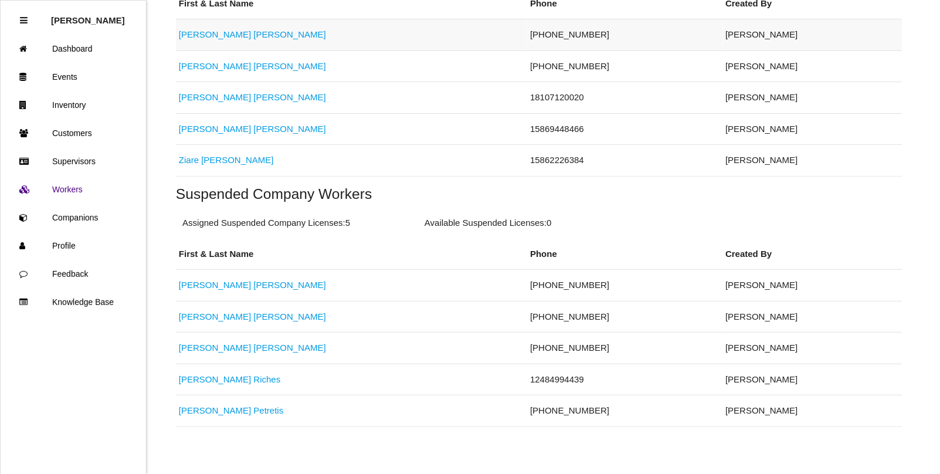
scroll to position [341, 0]
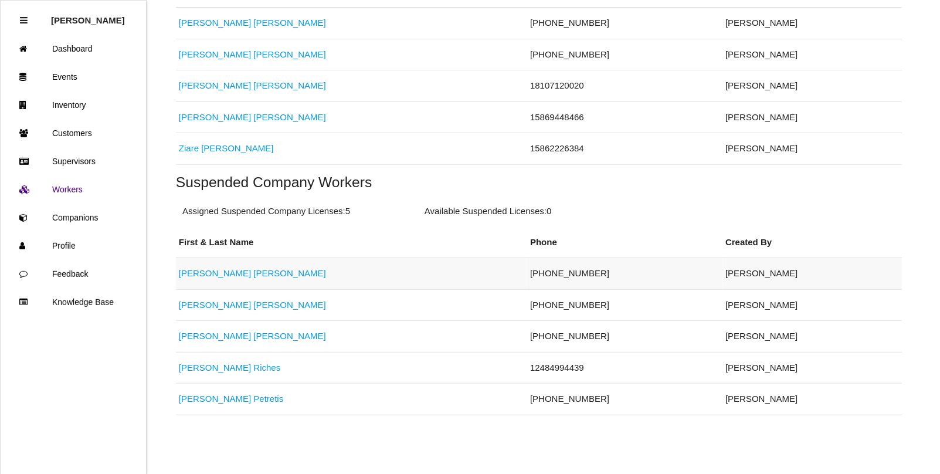
click at [195, 273] on link "[PERSON_NAME]" at bounding box center [252, 273] width 147 height 10
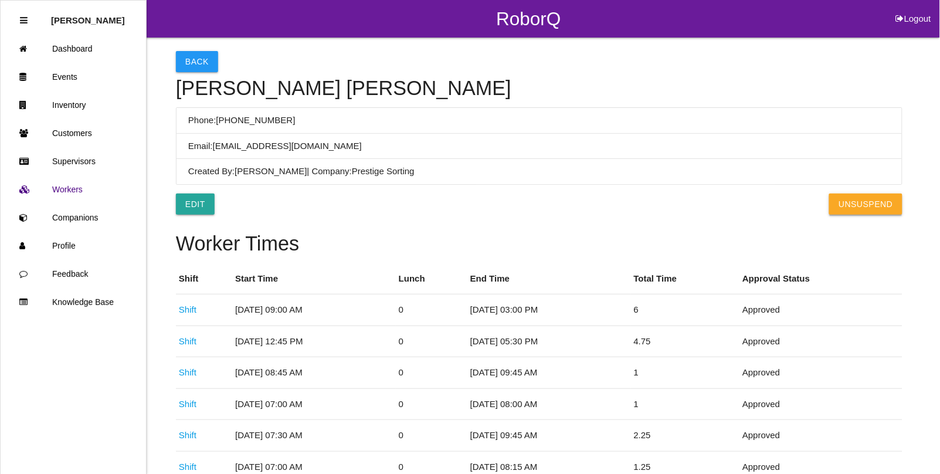
click at [865, 201] on button "UnSuspend" at bounding box center [865, 204] width 73 height 21
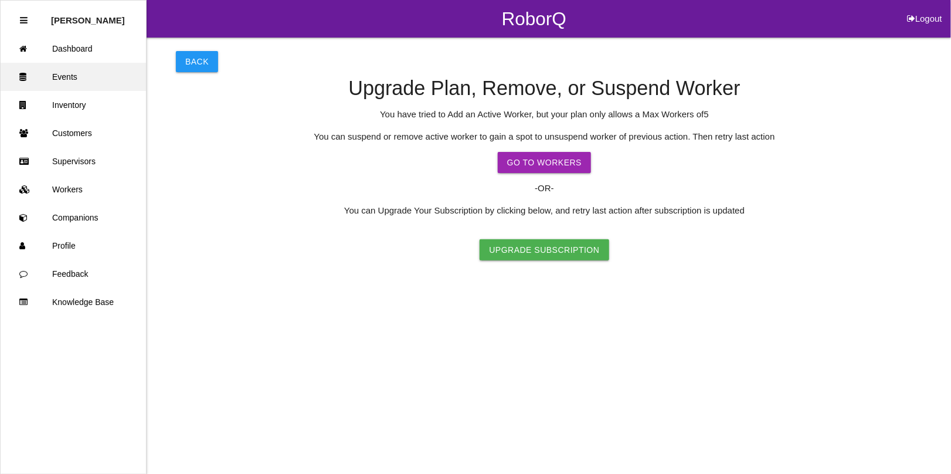
click at [67, 79] on link "Events" at bounding box center [73, 77] width 145 height 28
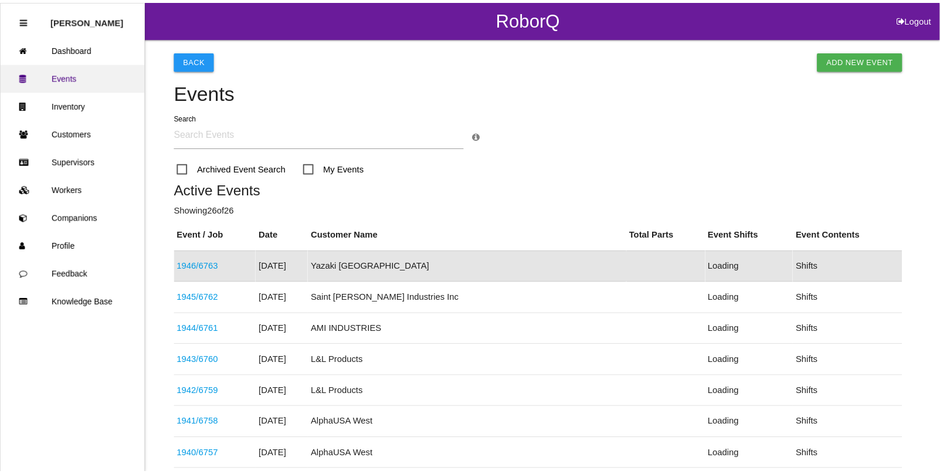
scroll to position [29, 0]
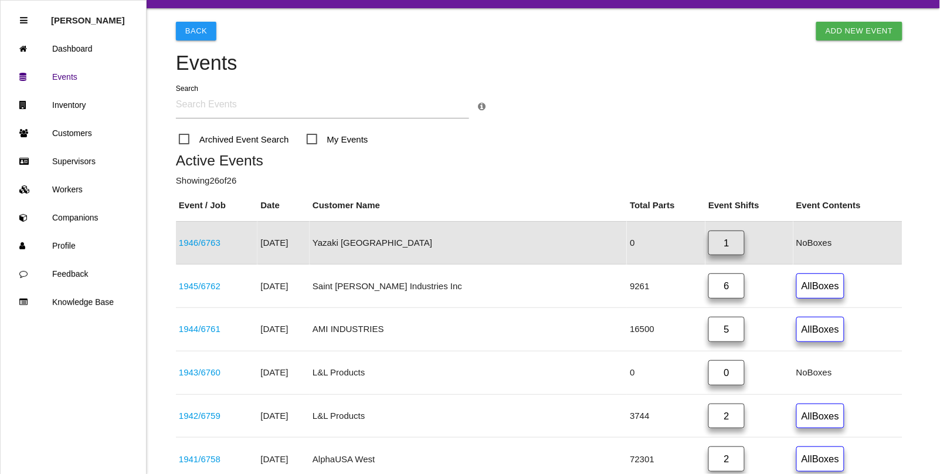
click at [192, 238] on link "1946 / 6763" at bounding box center [200, 243] width 42 height 10
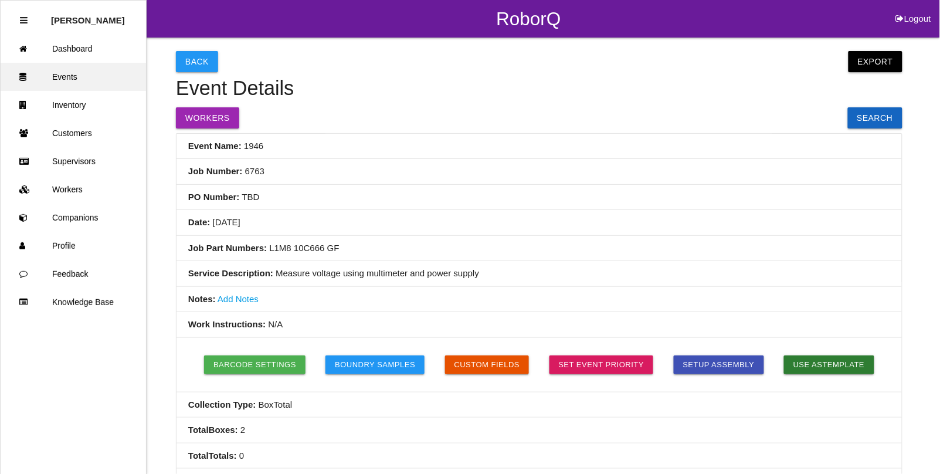
click at [62, 77] on link "Events" at bounding box center [73, 77] width 145 height 28
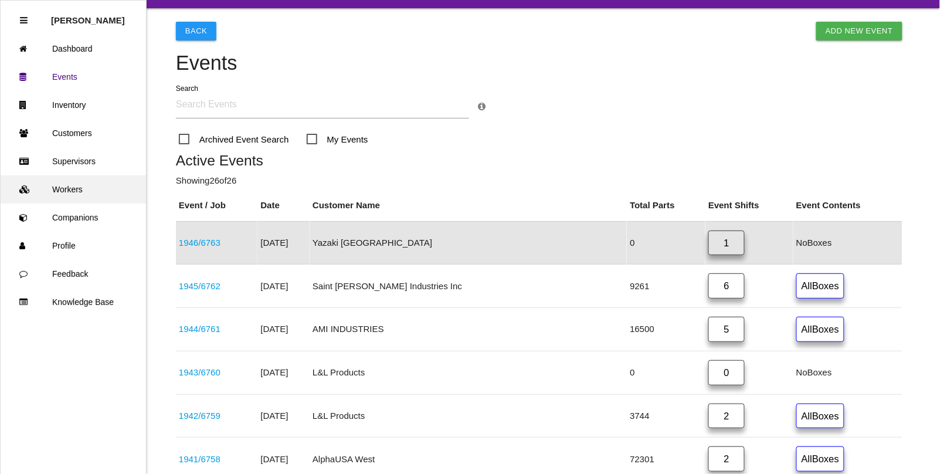
click at [60, 183] on link "Workers" at bounding box center [73, 189] width 145 height 28
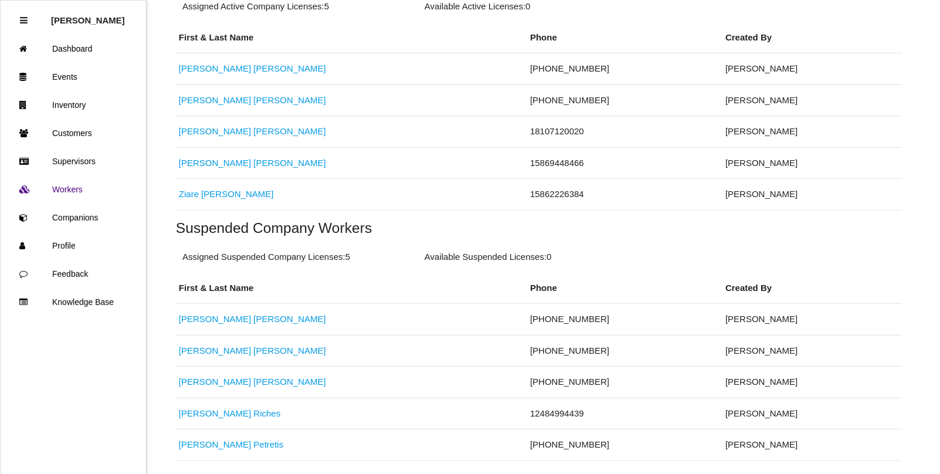
scroll to position [268, 0]
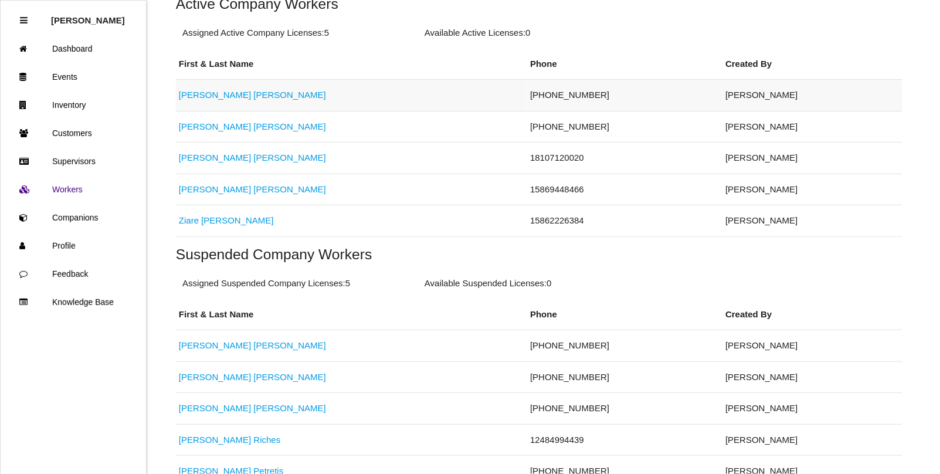
click at [215, 92] on link "[PERSON_NAME]" at bounding box center [252, 95] width 147 height 10
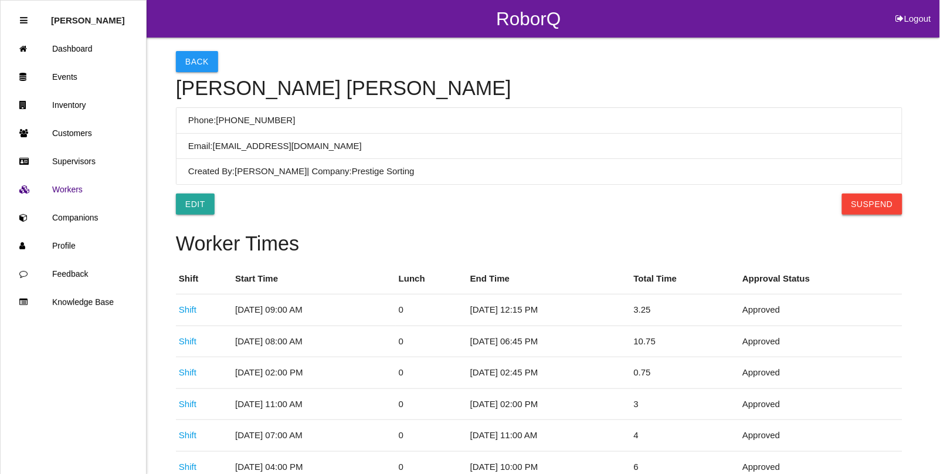
click at [883, 198] on button "Suspend" at bounding box center [872, 204] width 60 height 21
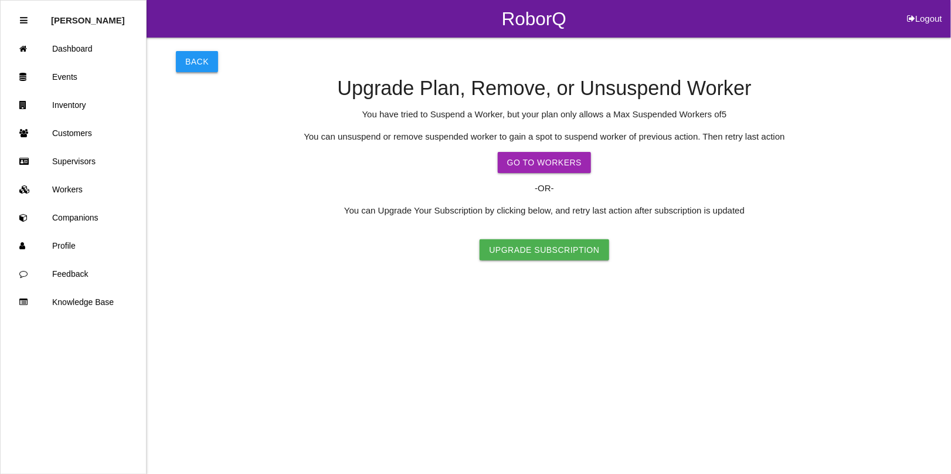
click at [204, 57] on button "Back" at bounding box center [197, 61] width 42 height 21
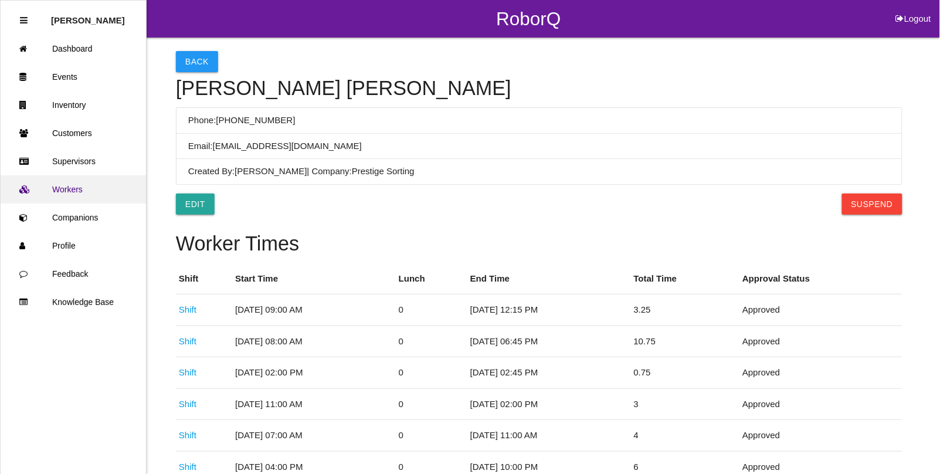
click at [56, 188] on link "Workers" at bounding box center [73, 189] width 145 height 28
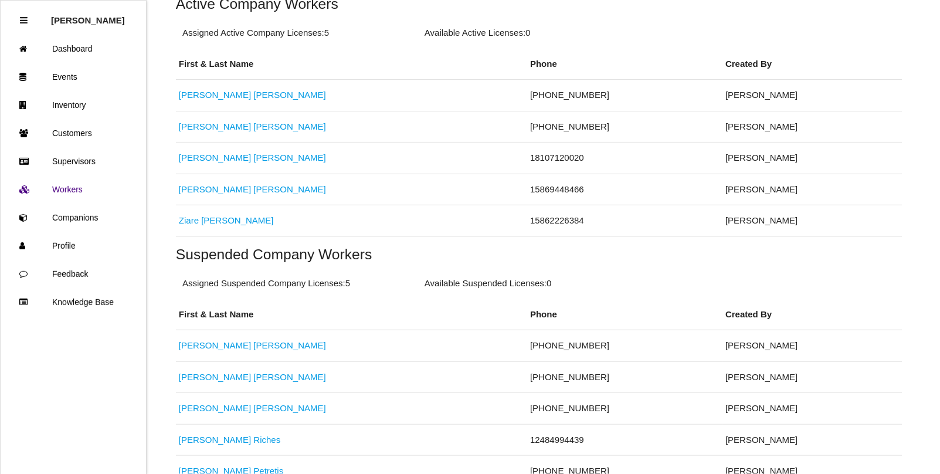
scroll to position [195, 0]
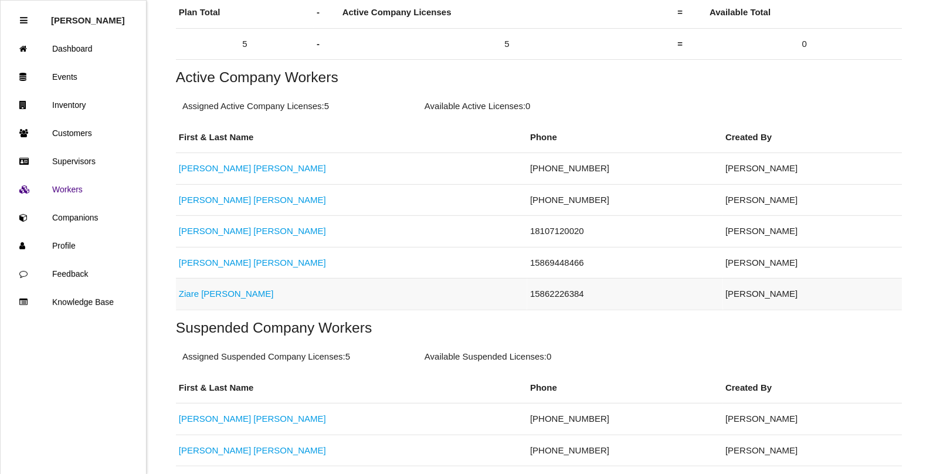
click at [202, 295] on link "[PERSON_NAME]" at bounding box center [226, 294] width 95 height 10
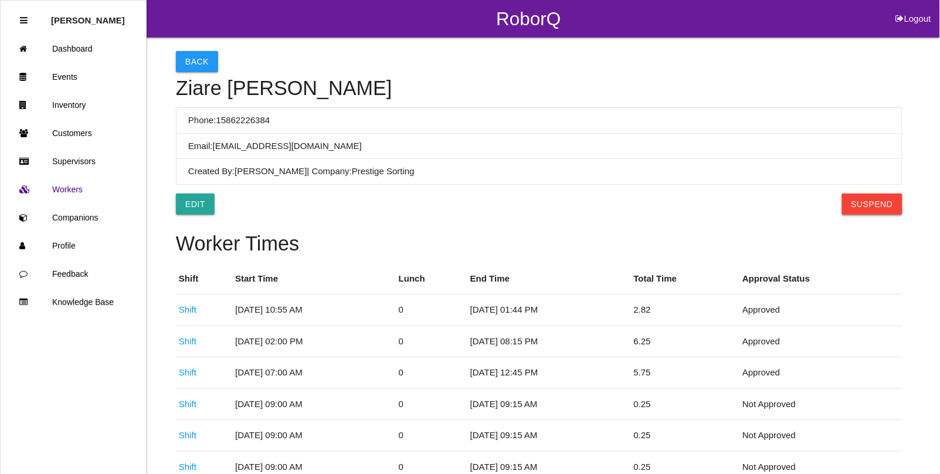
click at [872, 211] on button "Suspend" at bounding box center [872, 204] width 60 height 21
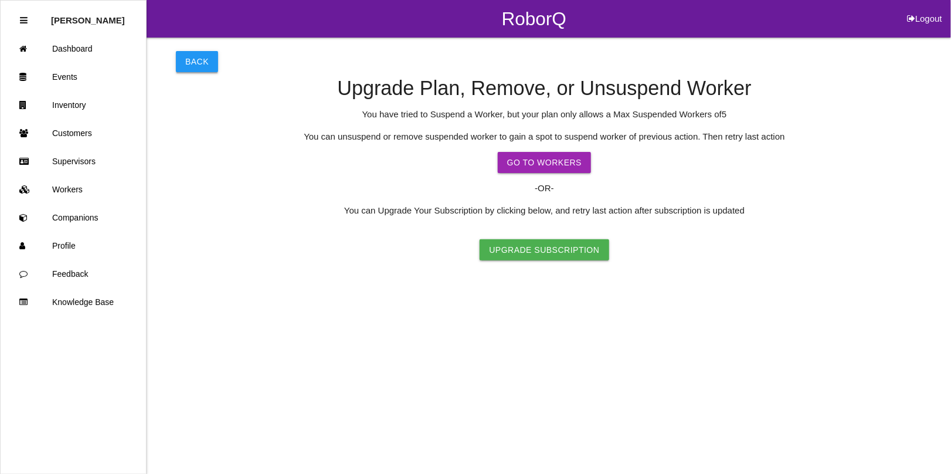
click at [196, 63] on button "Back" at bounding box center [197, 61] width 42 height 21
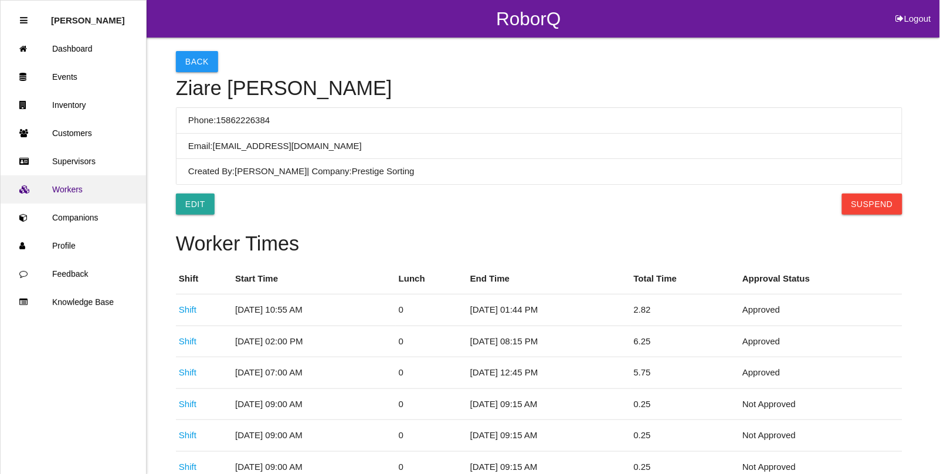
click at [62, 182] on link "Workers" at bounding box center [73, 189] width 145 height 28
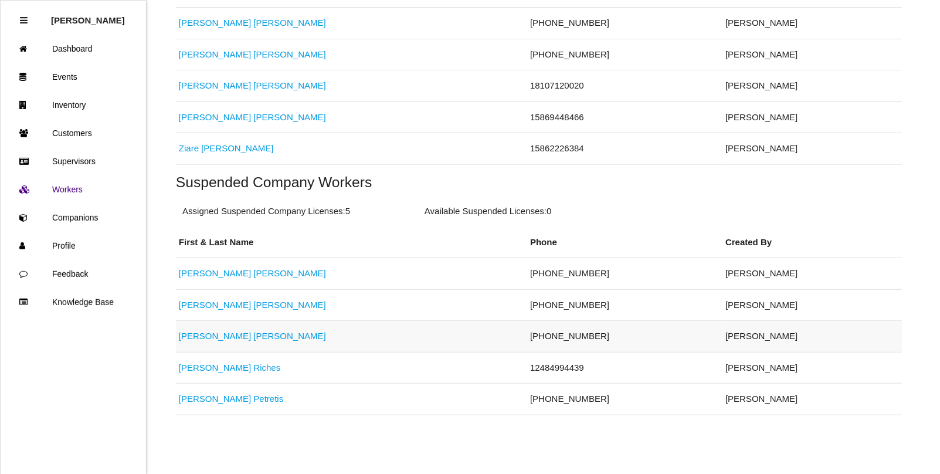
scroll to position [268, 0]
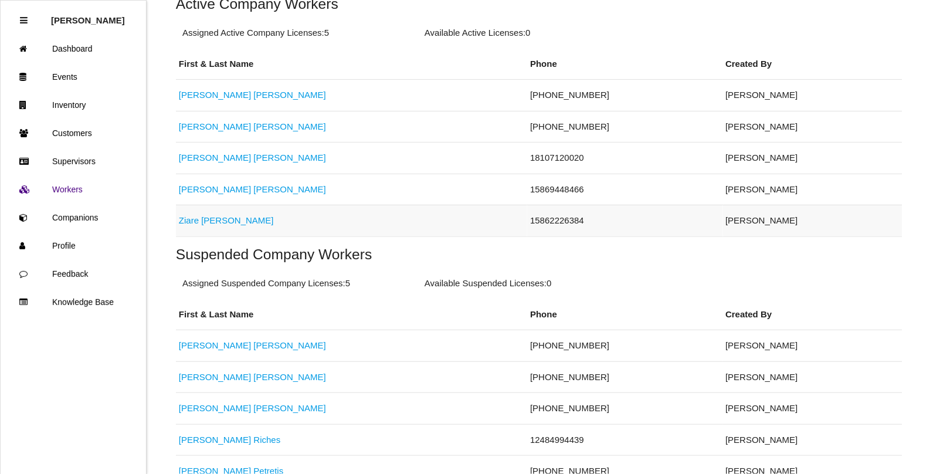
click at [212, 221] on link "[PERSON_NAME]" at bounding box center [226, 220] width 95 height 10
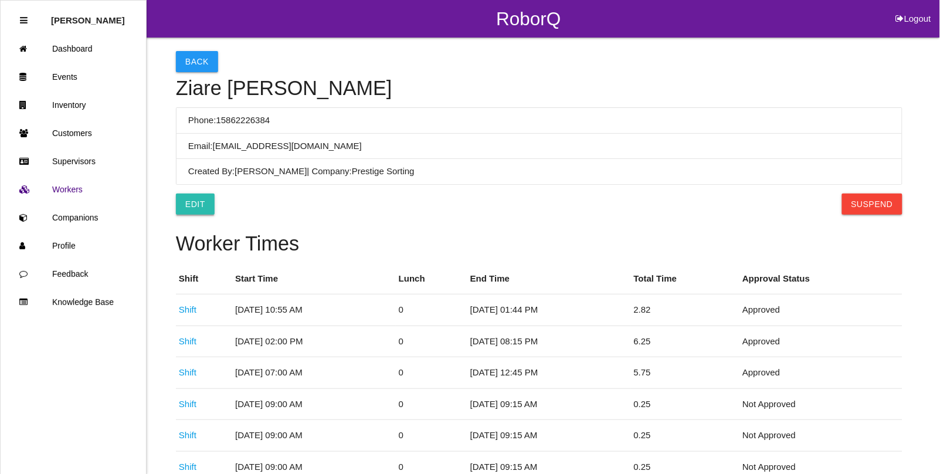
click at [188, 202] on link "Edit" at bounding box center [195, 204] width 39 height 21
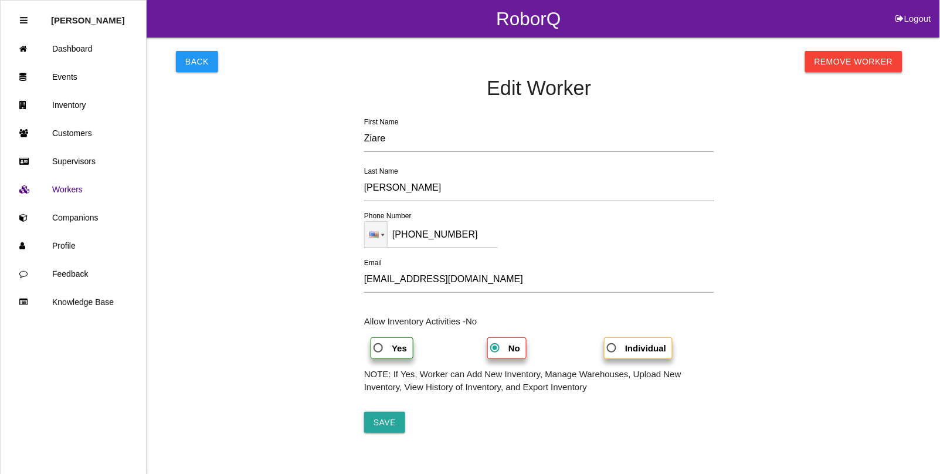
click at [864, 60] on link "Remove Worker" at bounding box center [853, 61] width 97 height 21
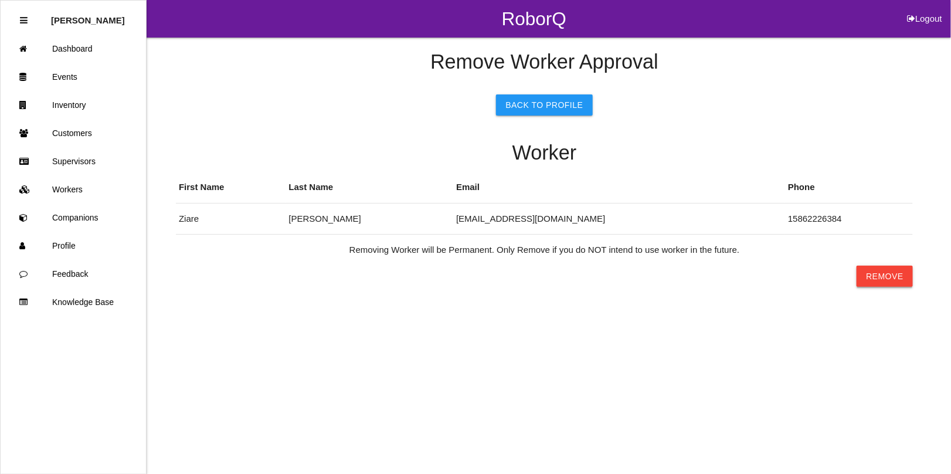
click at [875, 276] on button "Remove" at bounding box center [885, 276] width 56 height 21
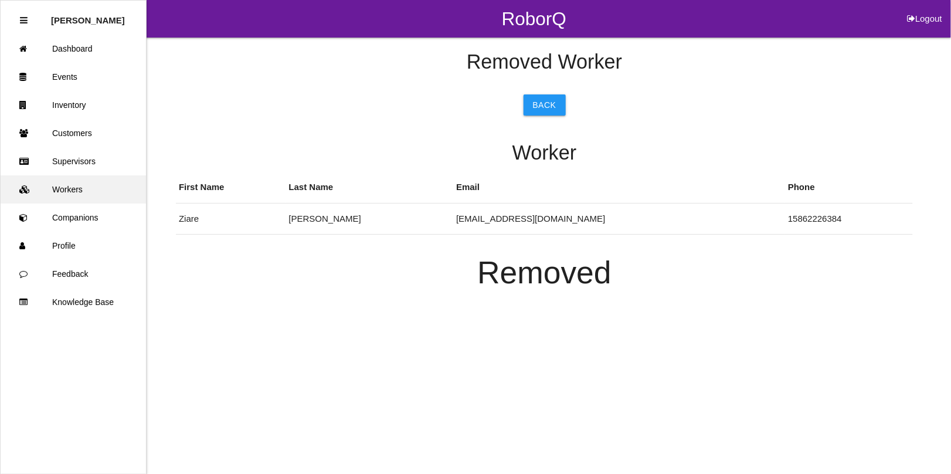
click at [65, 181] on link "Workers" at bounding box center [73, 189] width 145 height 28
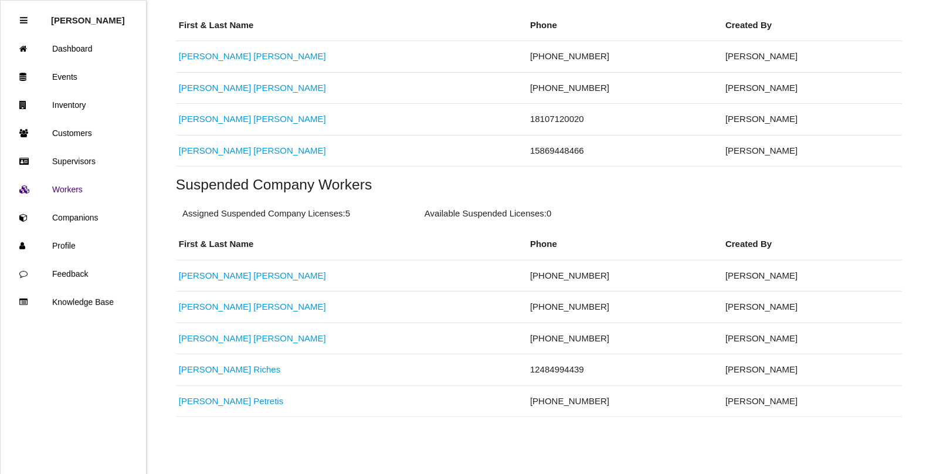
scroll to position [310, 0]
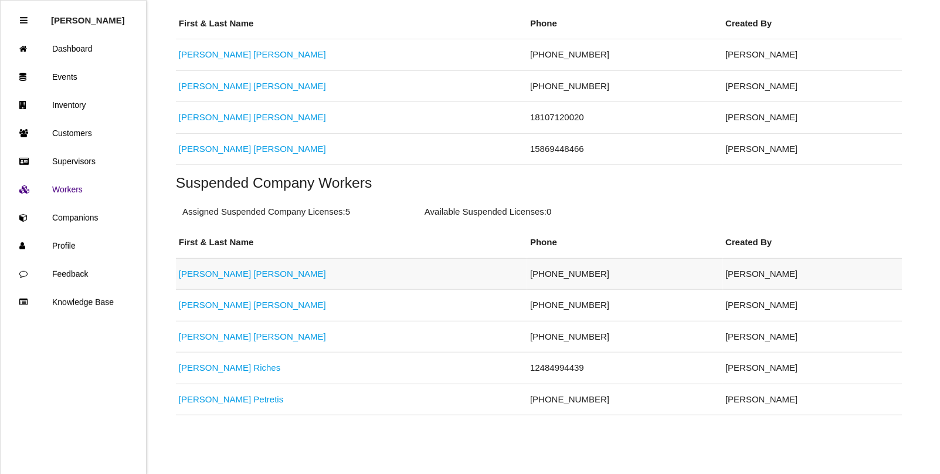
click at [209, 276] on link "[PERSON_NAME]" at bounding box center [252, 274] width 147 height 10
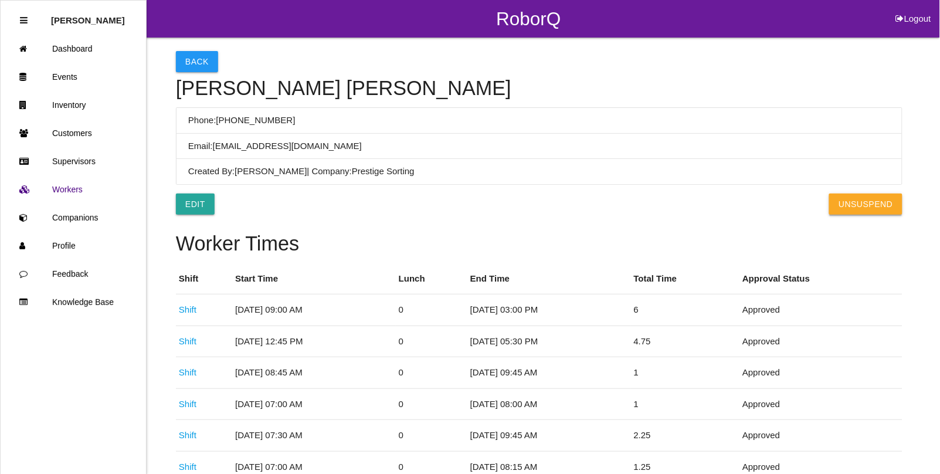
click at [849, 206] on button "UnSuspend" at bounding box center [865, 204] width 73 height 21
click at [72, 77] on link "Events" at bounding box center [73, 77] width 145 height 28
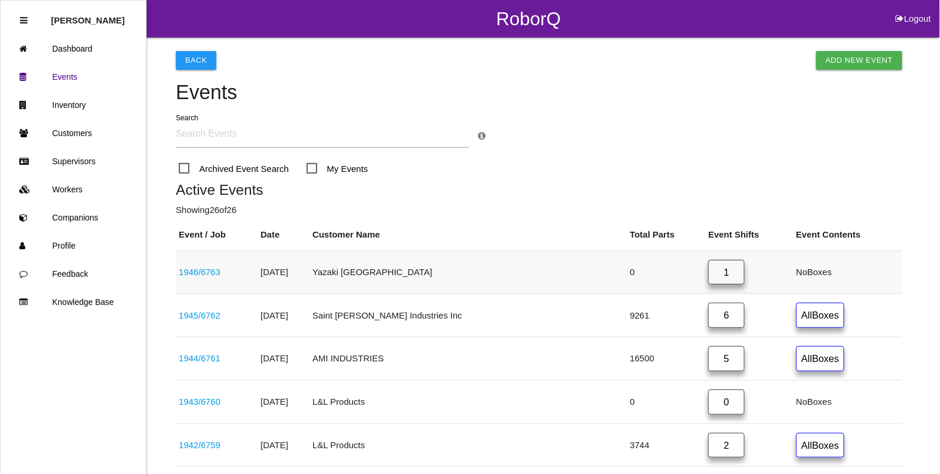
click at [198, 276] on link "1946 / 6763" at bounding box center [200, 272] width 42 height 10
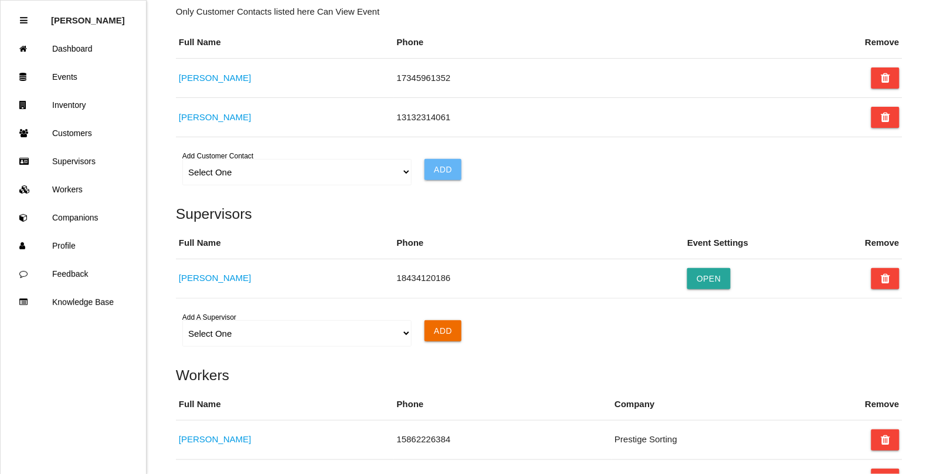
scroll to position [893, 0]
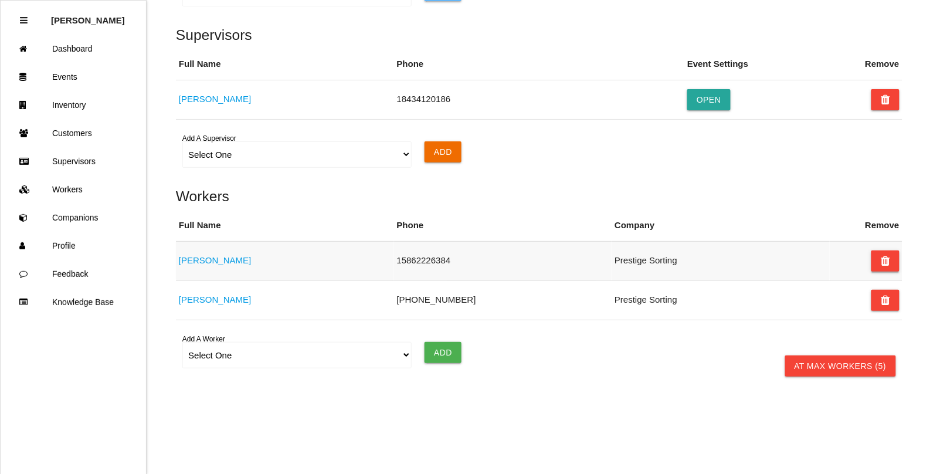
click at [883, 262] on icon at bounding box center [885, 260] width 9 height 21
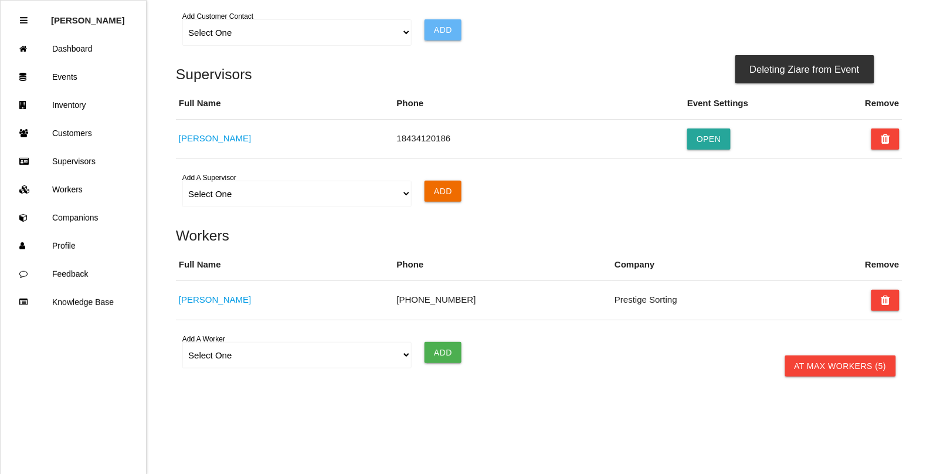
scroll to position [853, 0]
click at [55, 71] on link "Events" at bounding box center [73, 77] width 145 height 28
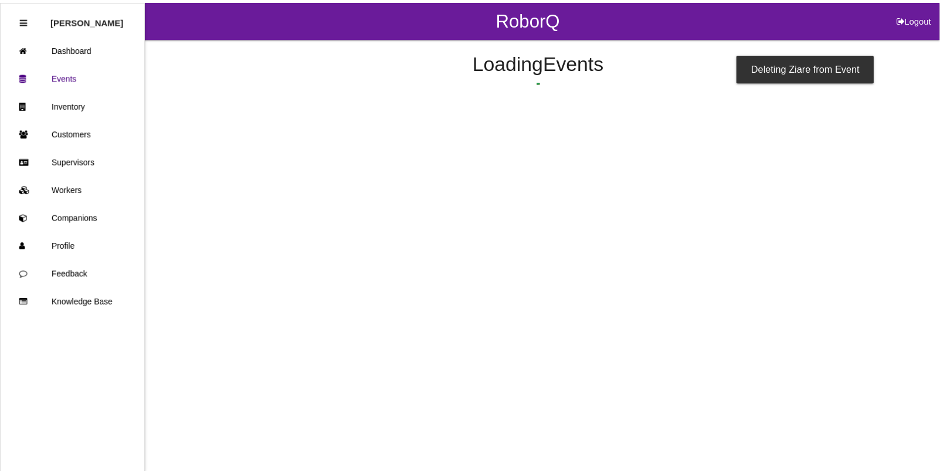
scroll to position [29, 0]
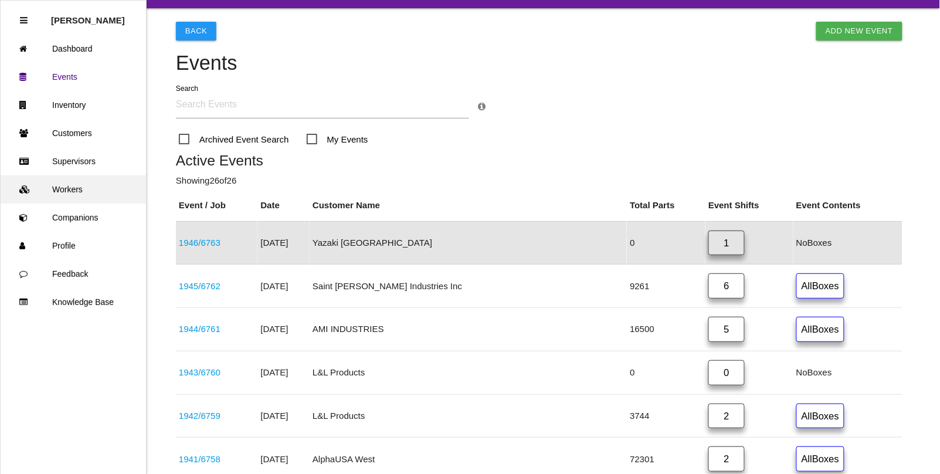
click at [79, 194] on link "Workers" at bounding box center [73, 189] width 145 height 28
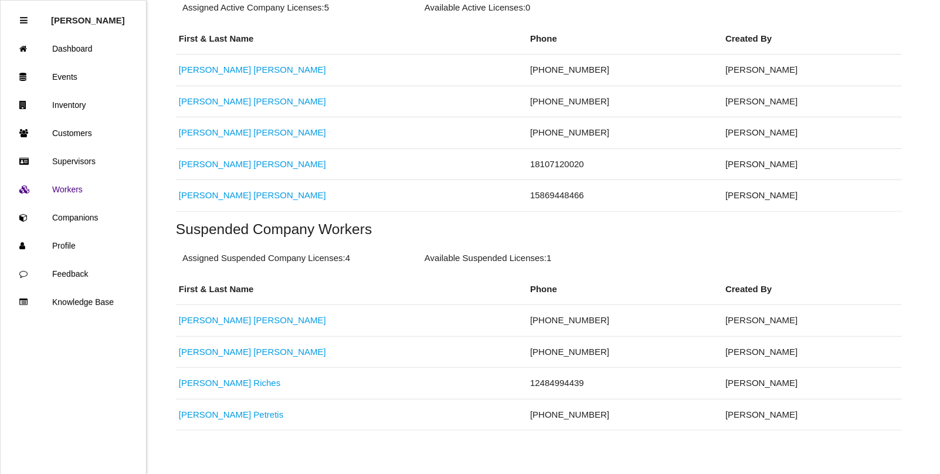
scroll to position [310, 0]
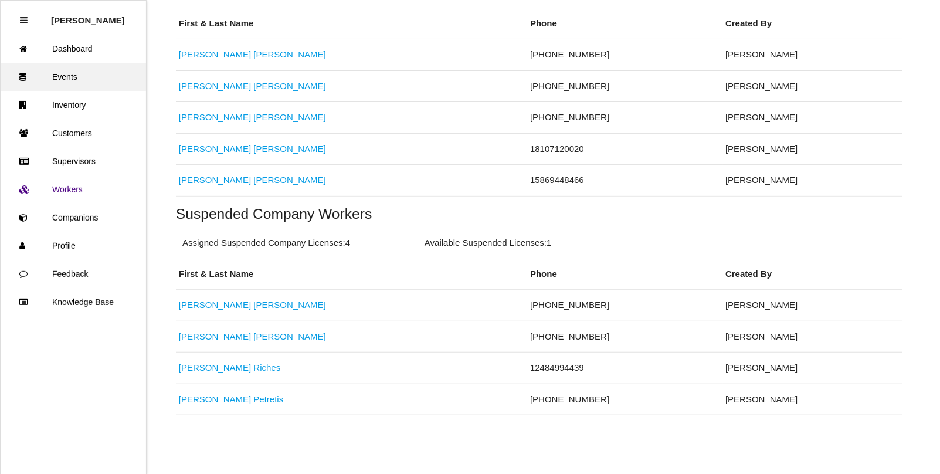
click at [65, 73] on link "Events" at bounding box center [73, 77] width 145 height 28
